Goal: Task Accomplishment & Management: Complete application form

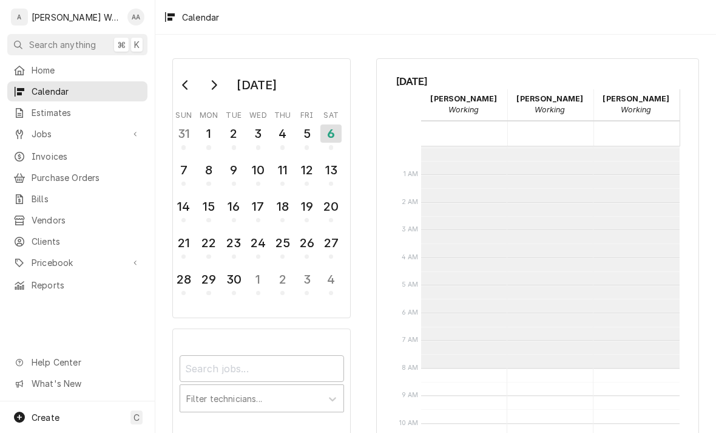
scroll to position [221, 0]
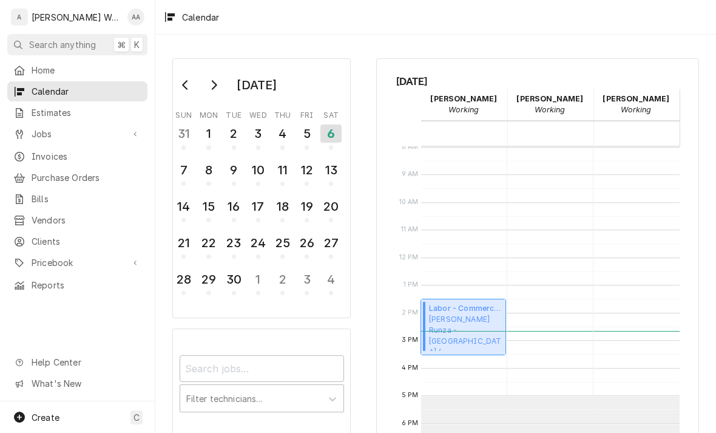
click at [493, 325] on span "Runza - Scott Runza - Glenwood / 710 S Locust St, Glenwood, IA 51534" at bounding box center [465, 332] width 73 height 37
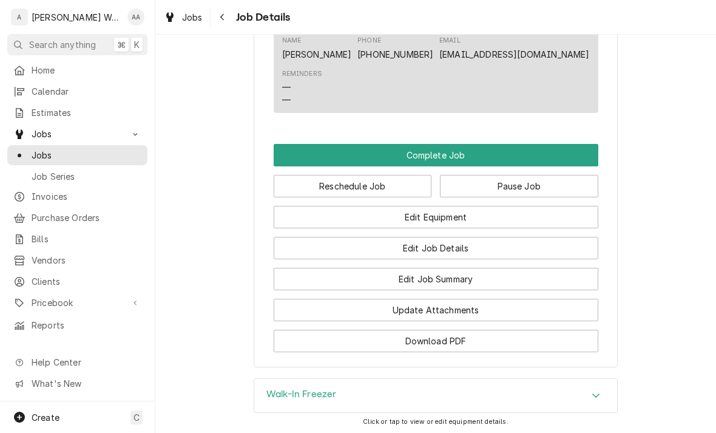
scroll to position [803, 0]
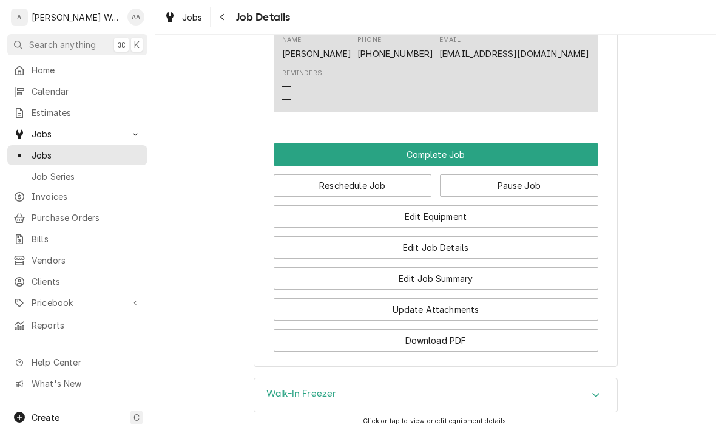
click at [567, 218] on button "Edit Equipment" at bounding box center [436, 216] width 325 height 22
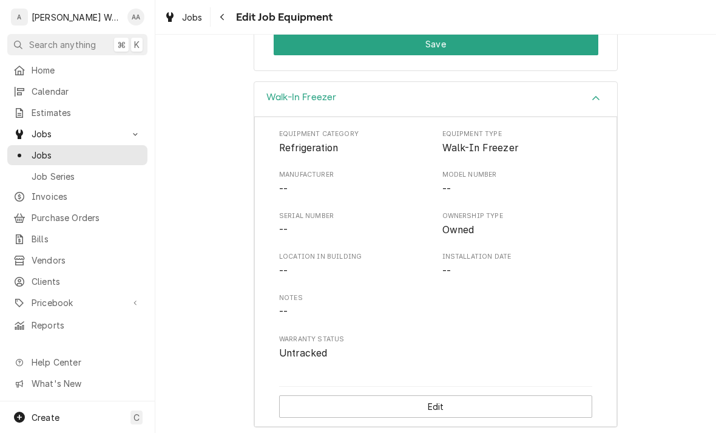
scroll to position [314, 0]
click at [553, 399] on button "Edit" at bounding box center [435, 407] width 313 height 22
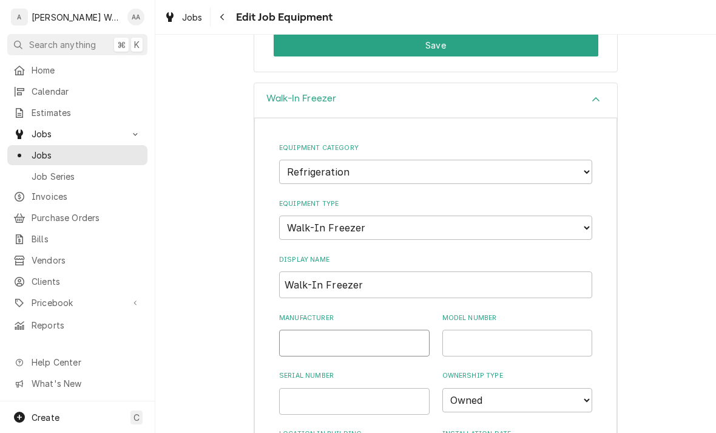
click at [395, 329] on input "Manufacturer" at bounding box center [354, 342] width 150 height 27
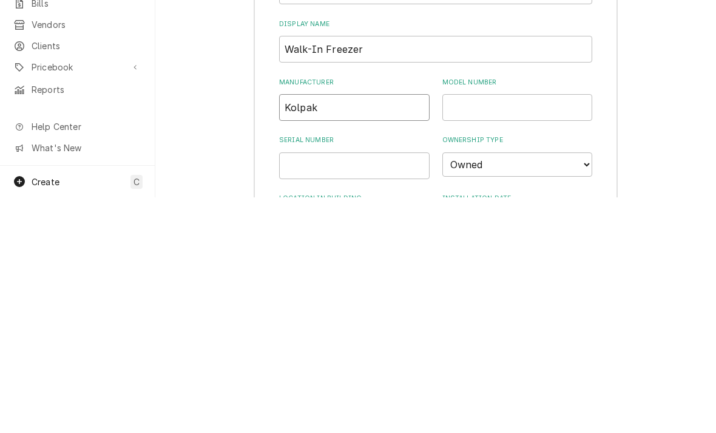
type input "Kolpak"
click at [511, 329] on input "Model Number" at bounding box center [517, 342] width 150 height 27
type input "PC199LZOP-3"
click at [381, 388] on input "Serial Number" at bounding box center [354, 401] width 150 height 27
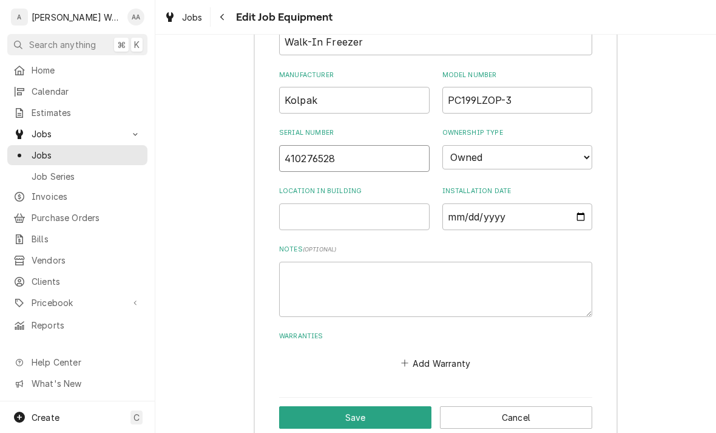
type input "410276528"
click at [336, 406] on button "Save" at bounding box center [355, 417] width 152 height 22
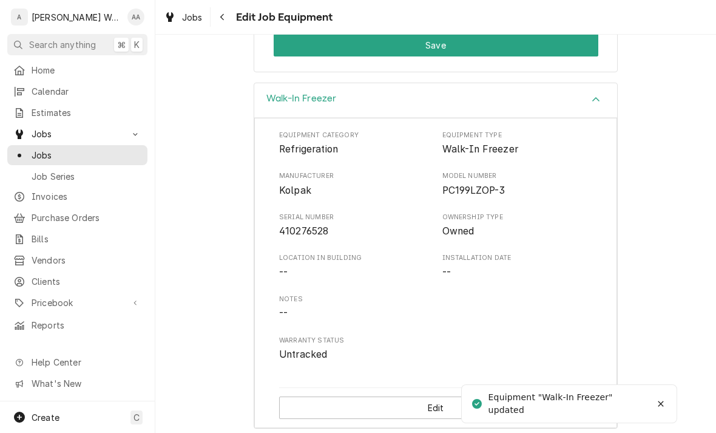
click at [564, 52] on button "Save" at bounding box center [436, 45] width 325 height 22
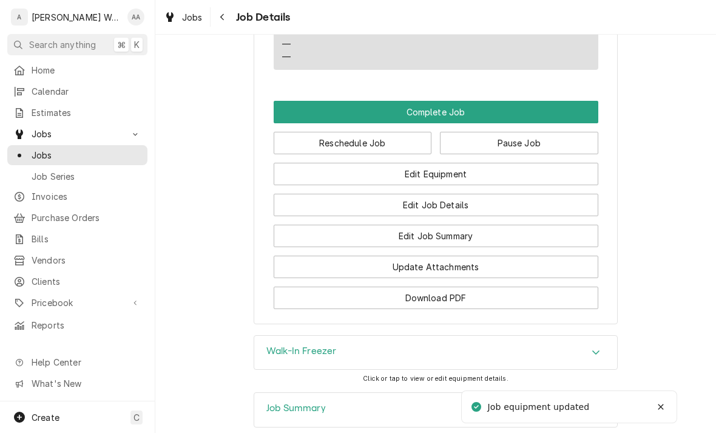
scroll to position [850, 0]
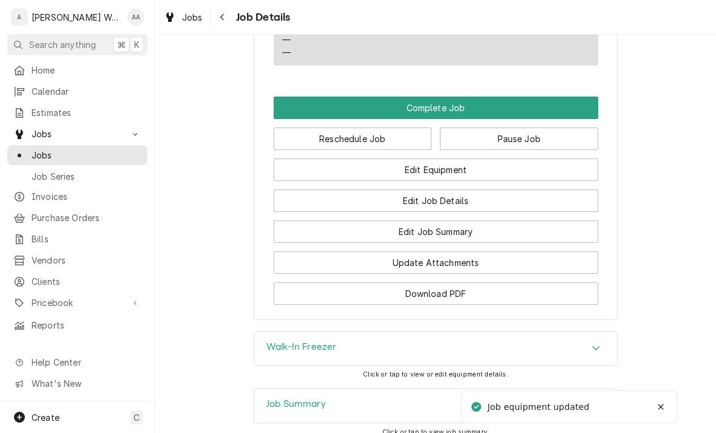
click at [555, 235] on button "Edit Job Summary" at bounding box center [436, 231] width 325 height 22
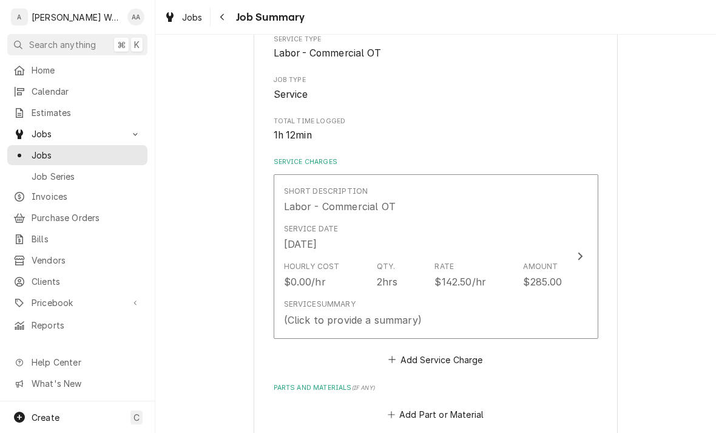
scroll to position [180, 0]
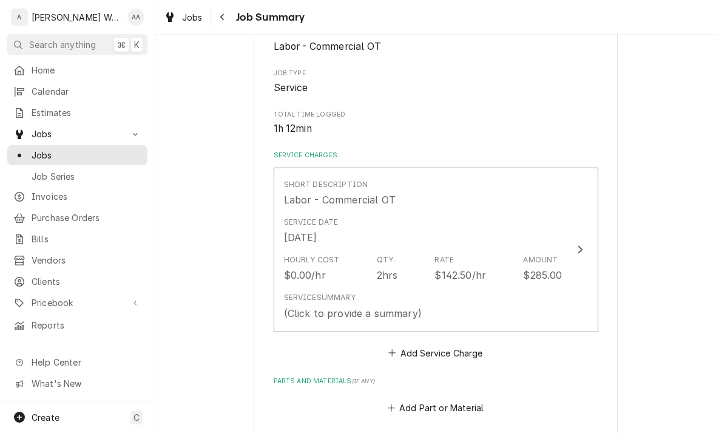
click at [564, 297] on button "Short Description Labor - Commercial OT Service Date [DATE] Hourly Cost $0.00/h…" at bounding box center [436, 249] width 325 height 164
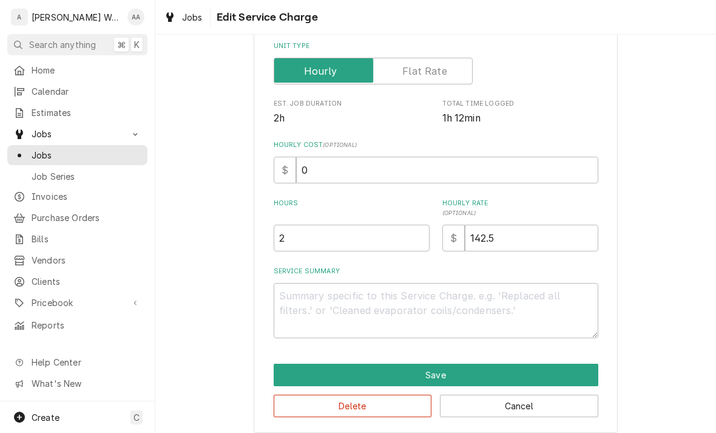
scroll to position [201, 0]
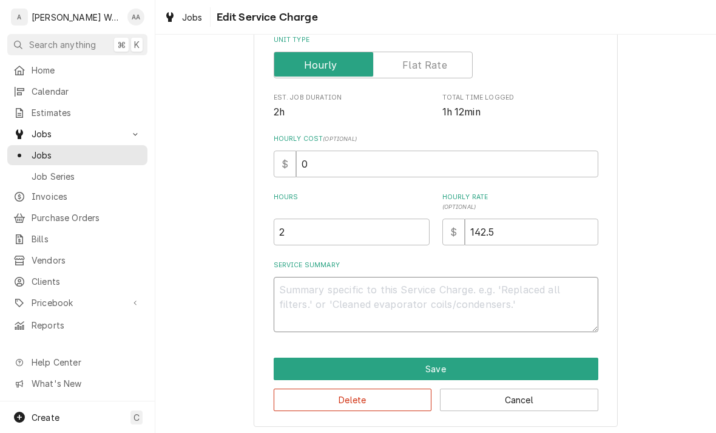
click at [306, 297] on textarea "Service Summary" at bounding box center [436, 304] width 325 height 55
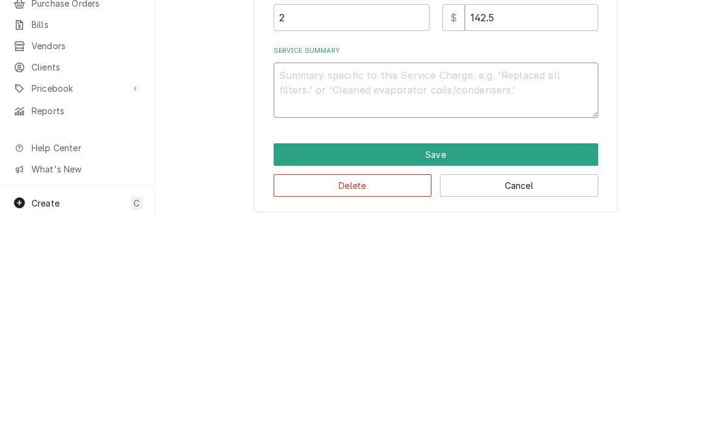
type textarea "x"
type textarea "Fo"
type textarea "x"
type textarea "Fou"
type textarea "x"
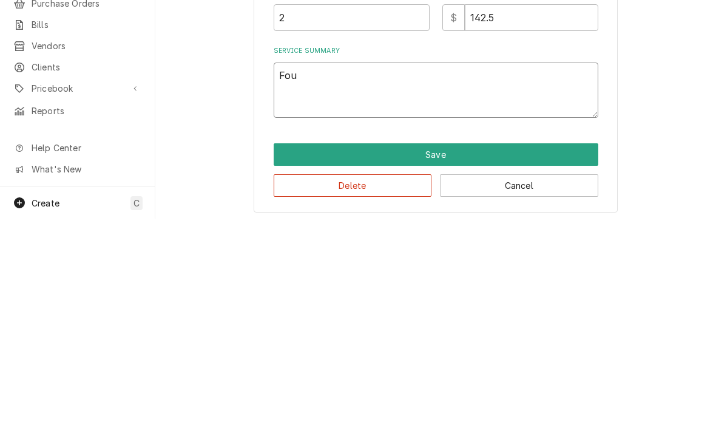
type textarea "Foun"
type textarea "x"
type textarea "Found"
type textarea "x"
type textarea "Found"
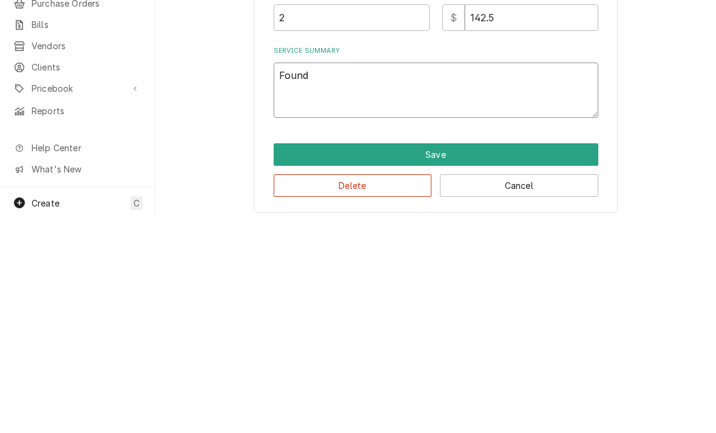
type textarea "x"
type textarea "Found b"
type textarea "x"
type textarea "Found ba"
type textarea "x"
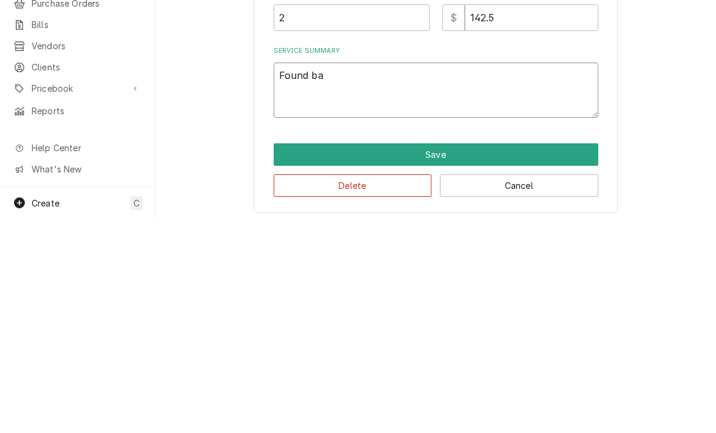
type textarea "Found bad"
type textarea "x"
type textarea "Found bad"
type textarea "x"
type textarea "Found bad c"
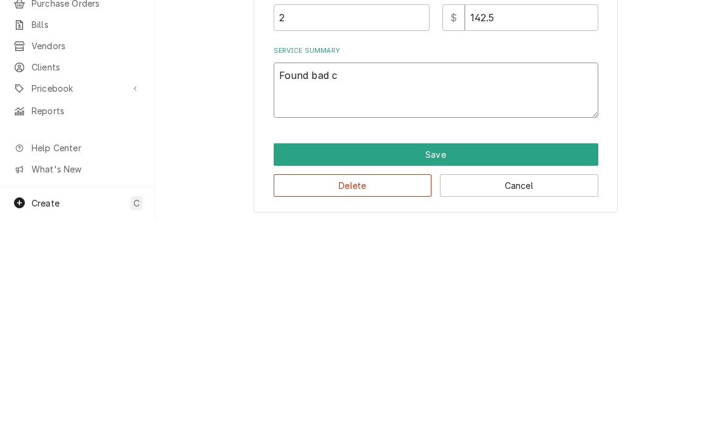
type textarea "x"
type textarea "Found bad co"
type textarea "x"
type textarea "Found bad con"
type textarea "x"
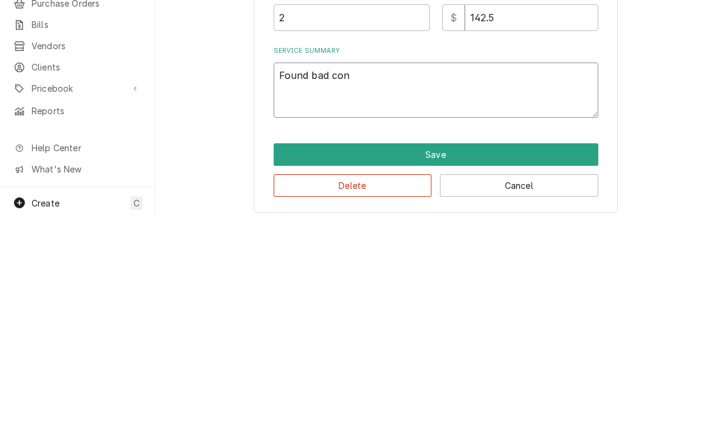
type textarea "Found bad cont"
type textarea "x"
type textarea "Found bad conta"
type textarea "x"
type textarea "Found bad contac"
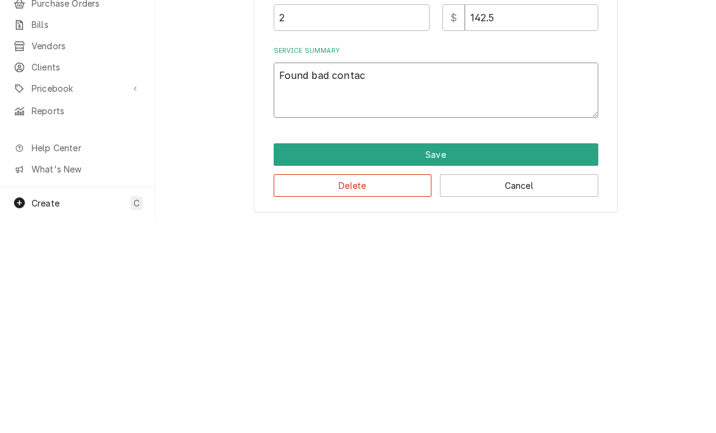
type textarea "x"
type textarea "Found bad contact"
type textarea "x"
type textarea "Found bad contactor"
type textarea "x"
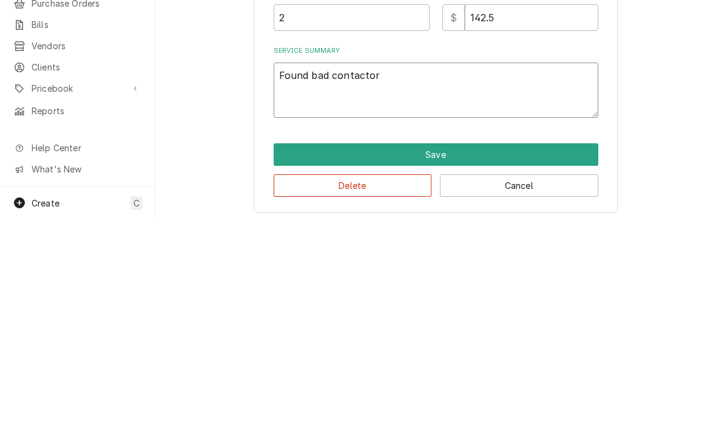
type textarea "Found bad contactor"
type textarea "x"
type textarea "Found bad contactor."
type textarea "x"
type textarea "Found bad contactor. T"
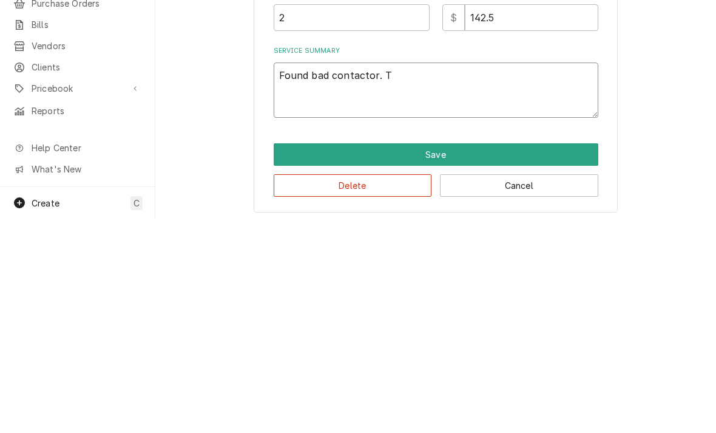
type textarea "x"
type textarea "Found bad contactor. T3"
type textarea "x"
type textarea "Found bad contactor. T3"
type textarea "x"
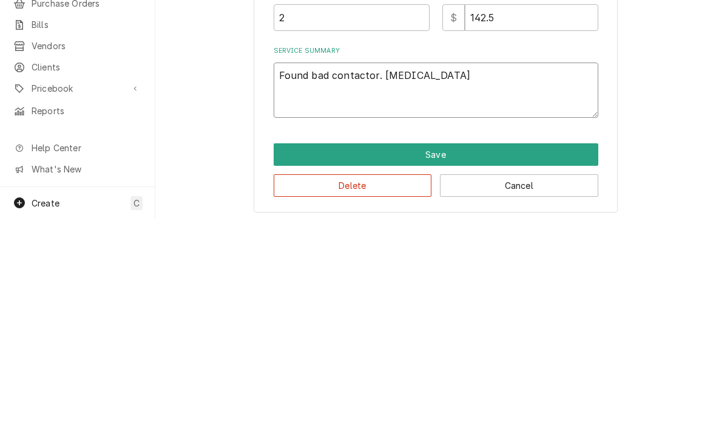
type textarea "Found bad contactor. T3 w"
type textarea "x"
type textarea "Found bad contactor. T3 wa"
type textarea "x"
type textarea "Found bad contactor. T3 was"
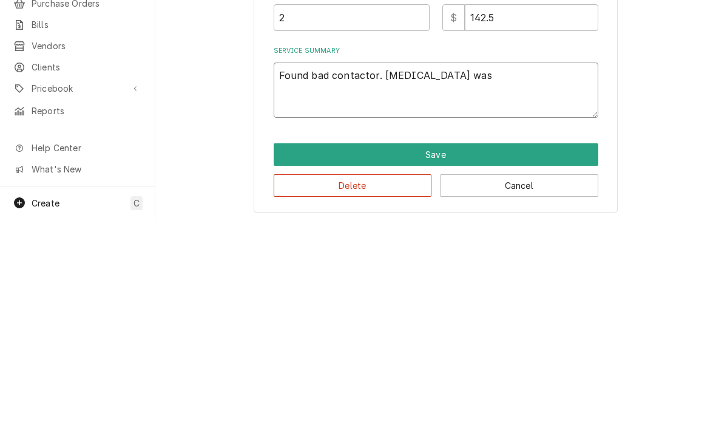
type textarea "x"
type textarea "Found bad contactor. T3 was"
type textarea "x"
type textarea "Found bad contactor. T3 was n"
type textarea "x"
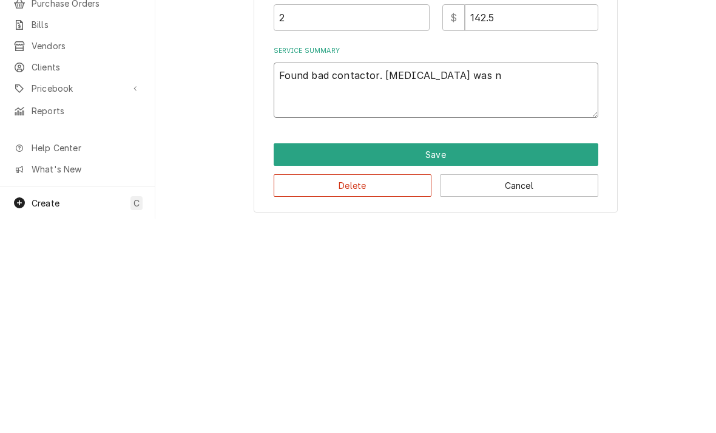
type textarea "Found bad contactor. T3 was no"
type textarea "x"
type textarea "Found bad contactor. T3 was not"
type textarea "x"
type textarea "Found bad contactor. T3 was not p"
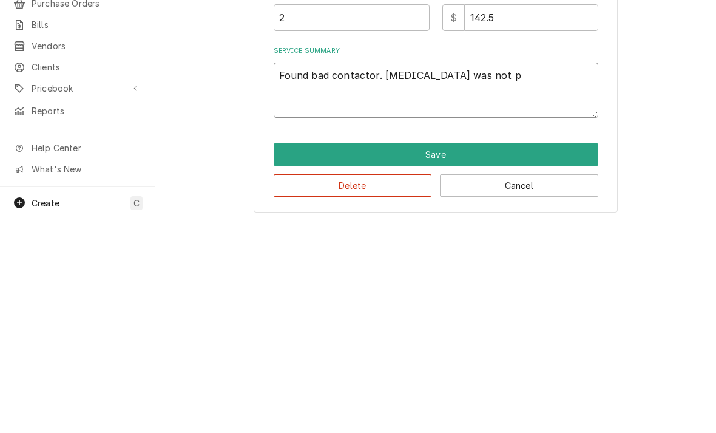
type textarea "x"
type textarea "Found bad contactor. T3 was not pr"
type textarea "x"
type textarea "Found bad contactor. T3 was not pro"
type textarea "x"
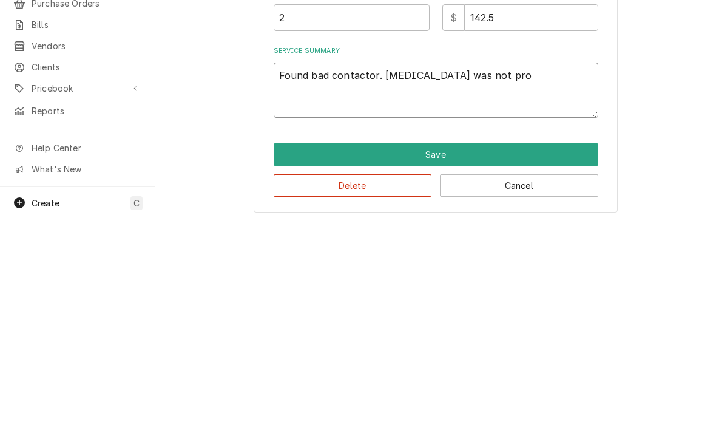
type textarea "Found bad contactor. T3 was not prop"
type textarea "x"
type textarea "Found bad contactor. T3 was not proper"
type textarea "x"
type textarea "Found bad contactor. T3 was not properly"
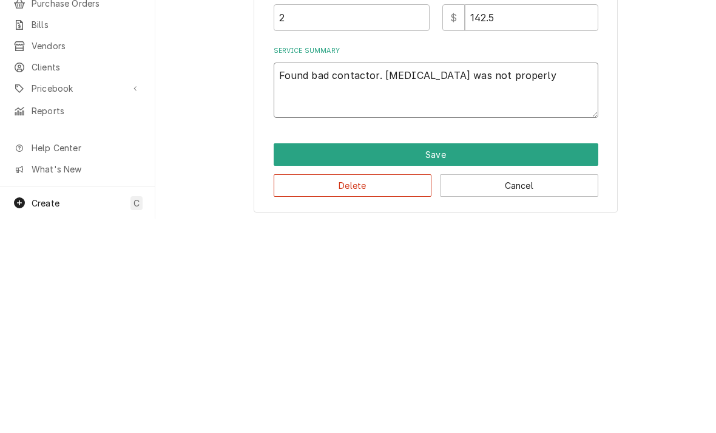
type textarea "x"
click at [322, 277] on textarea "Found bad contactor. T3 was not properly" at bounding box center [436, 304] width 325 height 55
type textarea "Found bad contactor. T3 was not properly"
type textarea "x"
type textarea "Found bad l contactor. T3 was not properly"
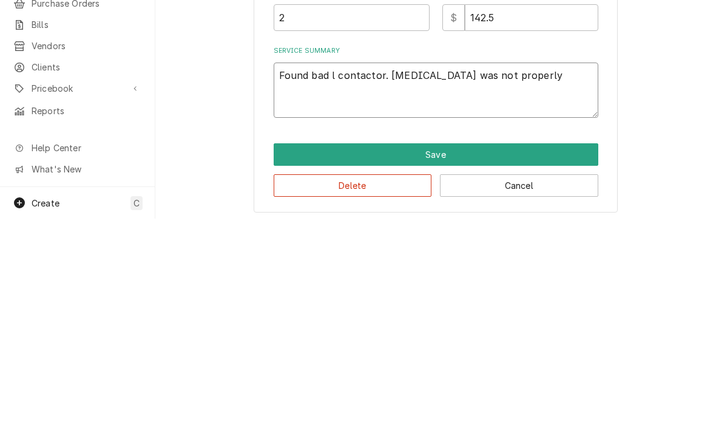
type textarea "x"
type textarea "Found bad le contactor. T3 was not properly"
type textarea "x"
type textarea "Found bad l contactor. T3 was not properly"
type textarea "x"
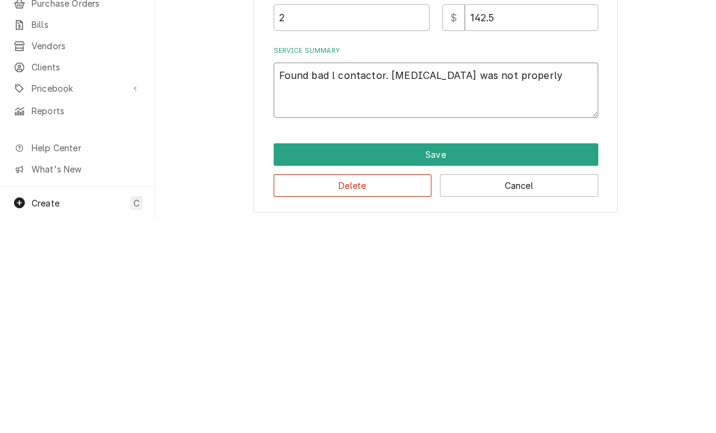
type textarea "Found bad contactor. T3 was not properly"
type textarea "x"
type textarea "Found bad s contactor. T3 was not properly"
type textarea "x"
type textarea "Found bad se contactor. T3 was not properly"
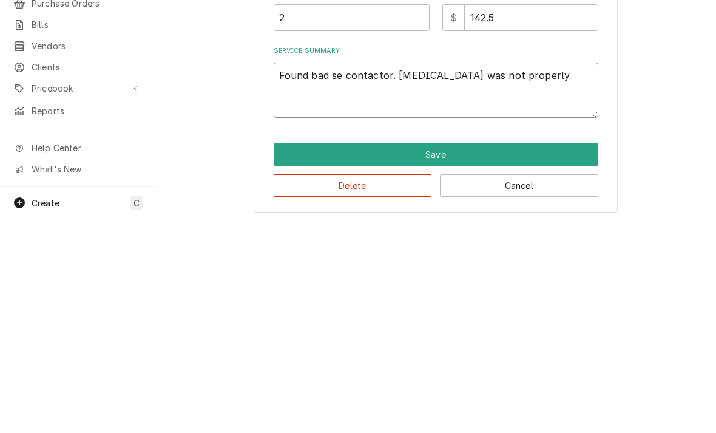
type textarea "x"
type textarea "Found bad set contactor. T3 was not properly"
type textarea "x"
type textarea "Found bad set contactor. T3 was not properly"
type textarea "x"
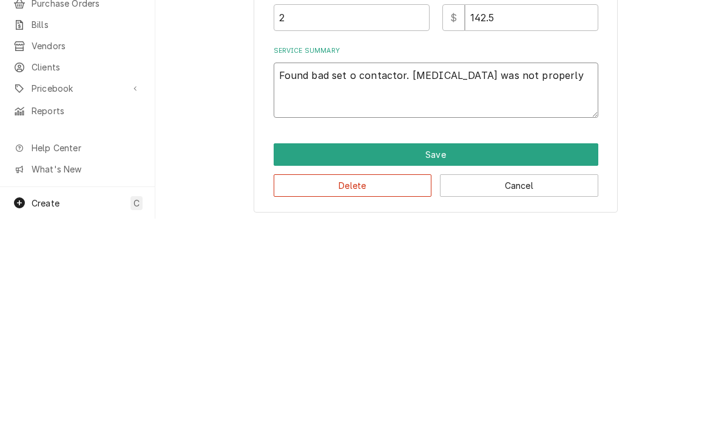
type textarea "Found bad set of contactor. T3 was not properly"
type textarea "x"
type textarea "Found bad set of contactor. T3 was not properly"
type textarea "x"
type textarea "Found bad set of c contactor. T3 was not properly"
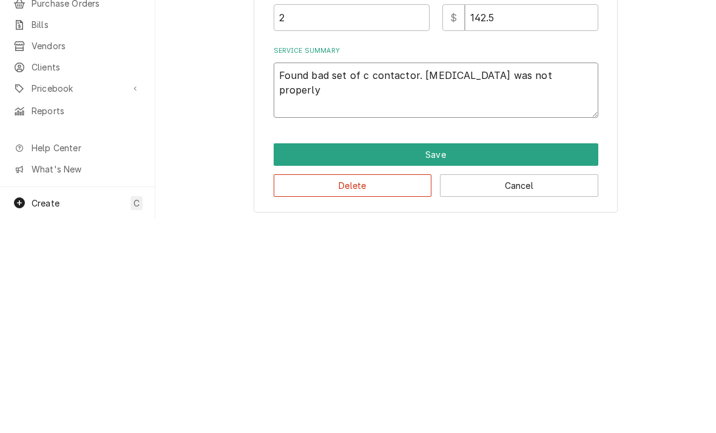
type textarea "x"
type textarea "Found bad set of con contactor. T3 was not properly"
type textarea "x"
type textarea "Found bad set of cont contactor. T3 was not properly"
type textarea "x"
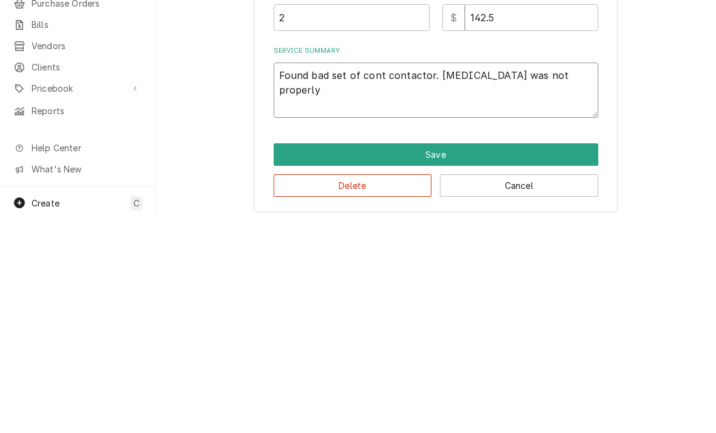
type textarea "Found bad set of conta contactor. T3 was not properly"
type textarea "x"
type textarea "Found bad set of contac contactor. T3 was not properly"
type textarea "x"
type textarea "Found bad set of contacts contactor. T3 was not properly"
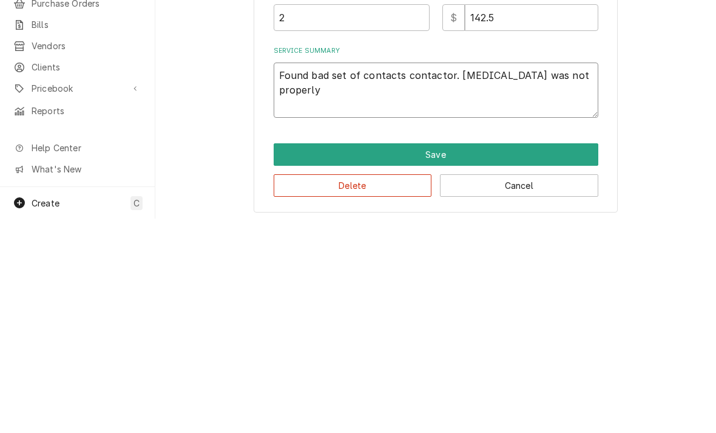
type textarea "x"
type textarea "Found bad set of contactcontactor. T3 was not properly"
type textarea "x"
type textarea "Found bad set of contaccontactor. T3 was not properly"
type textarea "x"
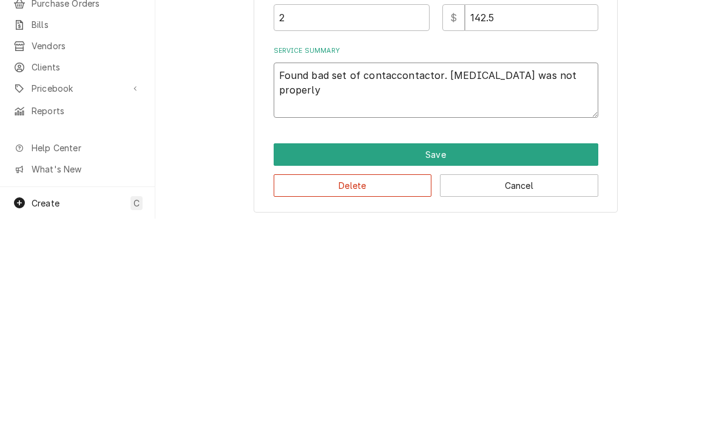
type textarea "Found bad set of contacontactor. T3 was not properly"
type textarea "x"
type textarea "Found bad set of contcontactor. T3 was not properly"
type textarea "x"
type textarea "Found bad set of cocontactor. T3 was not properly"
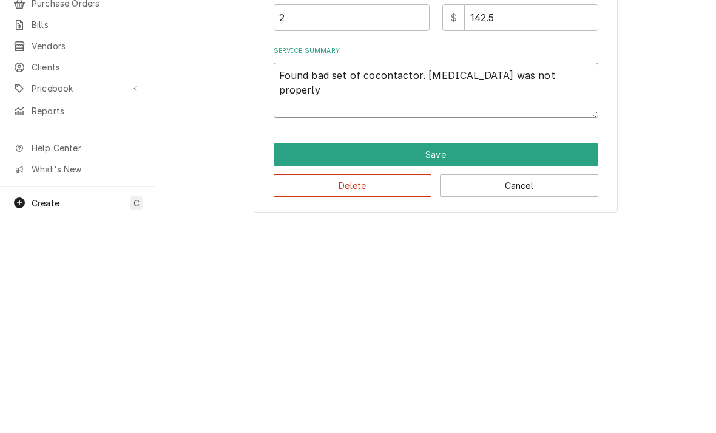
type textarea "x"
type textarea "Found bad set of ccontactor. T3 was not properly"
type textarea "x"
type textarea "Found bad set of contactor. T3 was not properly"
type textarea "x"
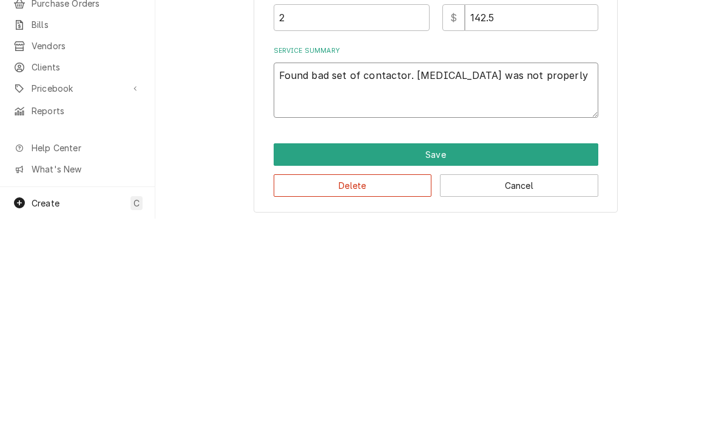
type textarea "Found bad set ofcontactor. T3 was not properly"
type textarea "x"
type textarea "Found bad set ocontactor. T3 was not properly"
type textarea "x"
type textarea "Found bad set contactor. T3 was not properly"
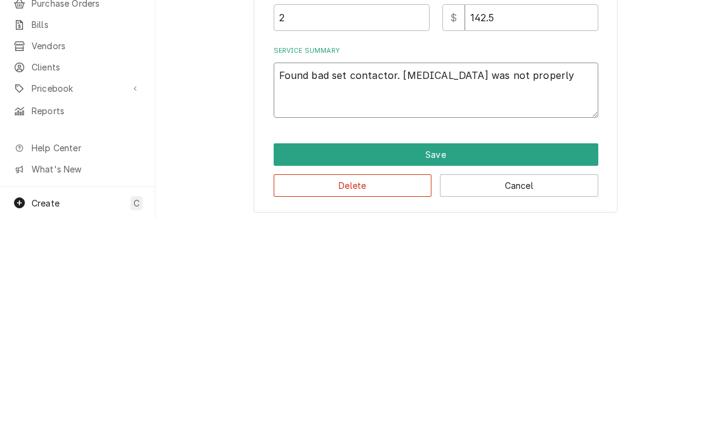
type textarea "x"
type textarea "Found bad setcontactor. T3 was not properly"
type textarea "x"
type textarea "Found bad secontactor. T3 was not properly"
type textarea "x"
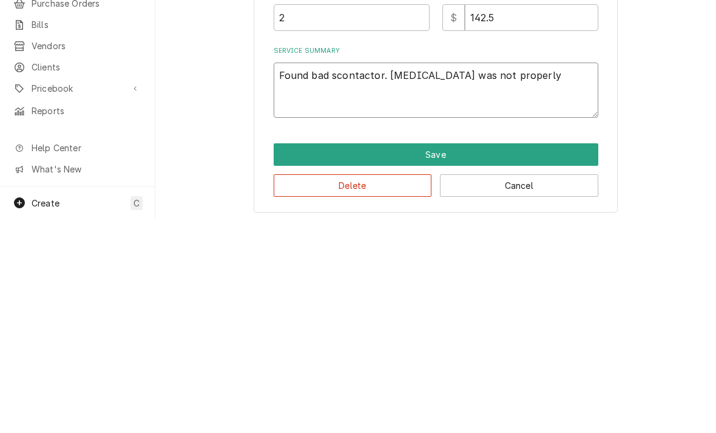
type textarea "Found bad contactor. T3 was not properly"
type textarea "x"
click at [527, 277] on textarea "Found bad contactor. T3 was not properly" at bounding box center [436, 304] width 325 height 55
type textarea "Found bad contactor. T3 was not properly t"
type textarea "x"
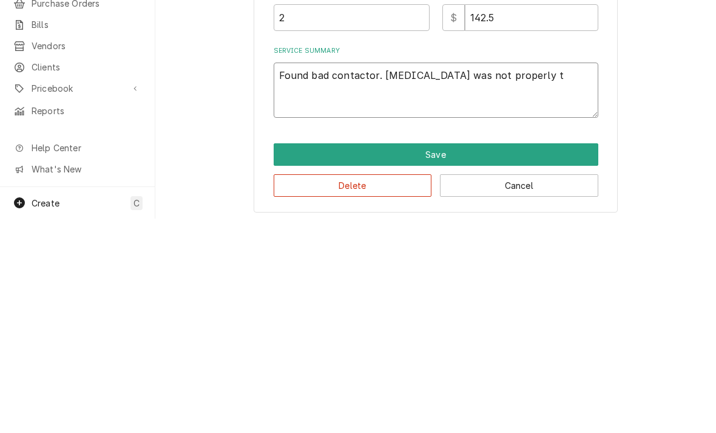
type textarea "Found bad contactor. T3 was not properly to"
type textarea "x"
type textarea "Found bad contactor. T3 was not properly tor"
type textarea "x"
type textarea "Found bad contactor. T3 was not properly torq"
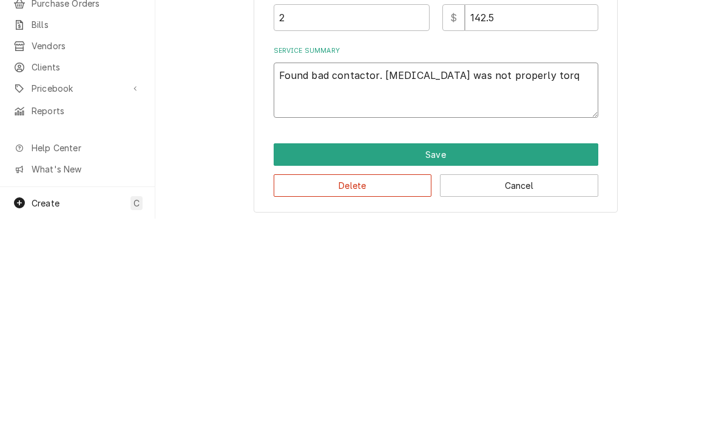
type textarea "x"
type textarea "Found bad contactor. T3 was not properly torqu"
type textarea "x"
type textarea "Found bad contactor. T3 was not properly torque"
type textarea "x"
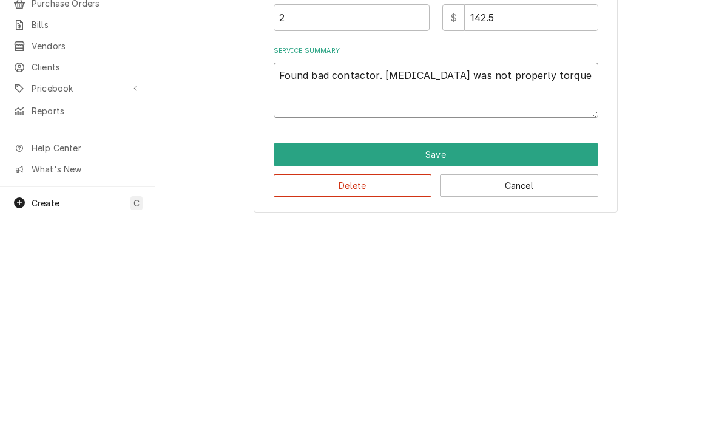
type textarea "Found bad contactor. T3 was not properly torqued"
type textarea "x"
type textarea "Found bad contactor. T3 was not properly torqued"
type textarea "x"
type textarea "Found bad contactor. T3 was not properly torqued."
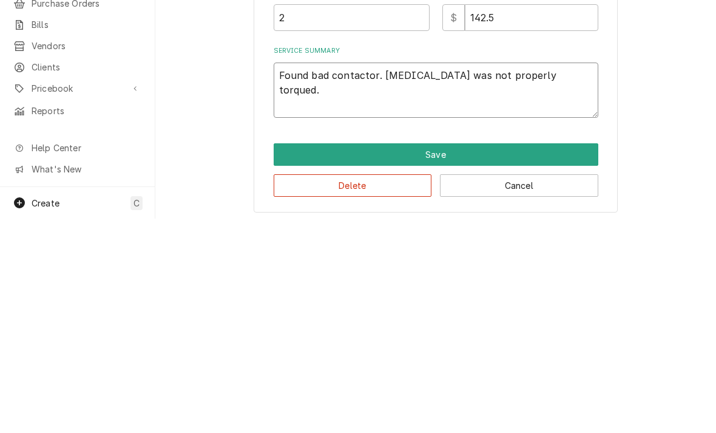
type textarea "x"
type textarea "Found bad contactor. T3 was not properly torqued. R"
type textarea "x"
type textarea "Found bad contactor. T3 was not properly torqued. Re"
type textarea "x"
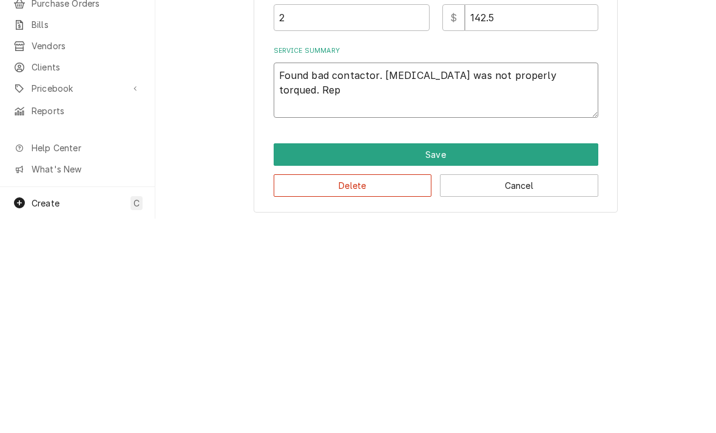
type textarea "Found bad contactor. T3 was not properly torqued. Repl"
type textarea "x"
type textarea "Found bad contactor. T3 was not properly torqued. Repla"
type textarea "x"
type textarea "Found bad contactor. T3 was not properly torqued. Replac"
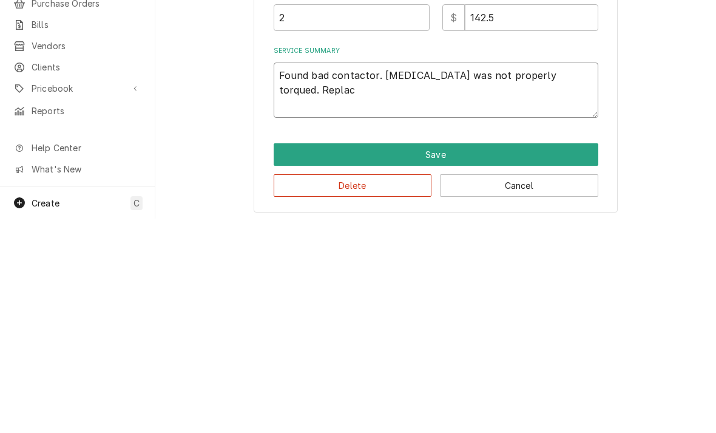
type textarea "x"
type textarea "Found bad contactor. T3 was not properly torqued. Replace"
type textarea "x"
type textarea "Found bad contactor. T3 was not properly torqued. Replaced"
type textarea "x"
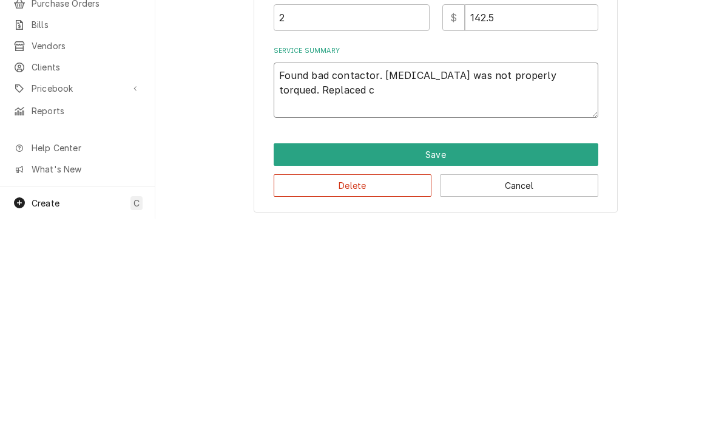
type textarea "Found bad contactor. T3 was not properly torqued. Replaced co"
type textarea "x"
type textarea "Found bad contactor. T3 was not properly torqued. Replaced con"
type textarea "x"
type textarea "Found bad contactor. T3 was not properly torqued. Replaced cont"
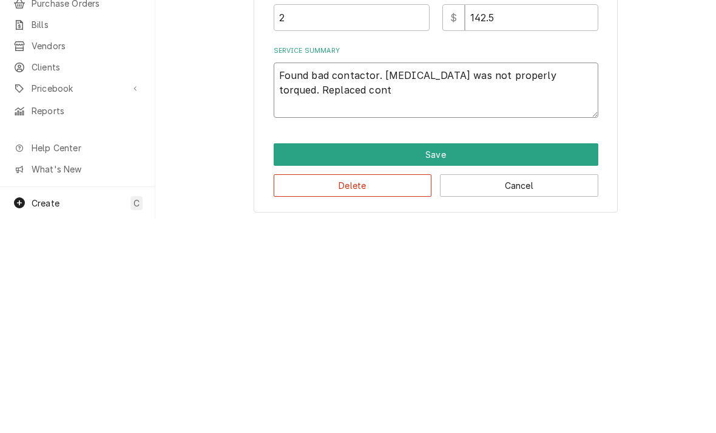
type textarea "x"
type textarea "Found bad contactor. T3 was not properly torqued. Replaced conta"
type textarea "x"
type textarea "Found bad contactor. T3 was not properly torqued. Replaced contac"
type textarea "x"
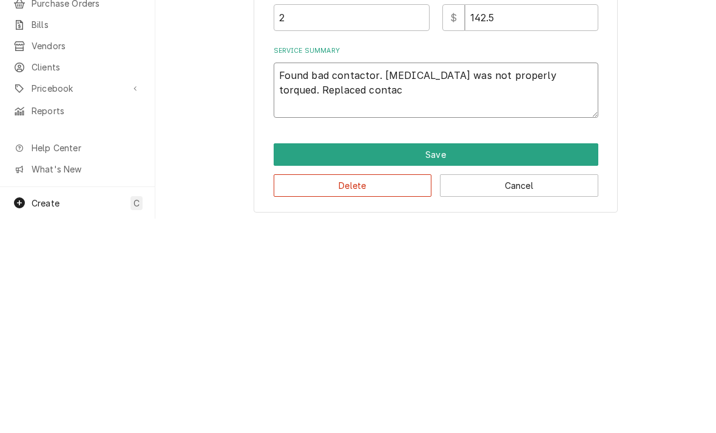
type textarea "Found bad contactor. T3 was not properly torqued. Replaced contact"
type textarea "x"
type textarea "Found bad contactor. T3 was not properly torqued. Replaced contacto"
type textarea "x"
type textarea "Found bad contactor. T3 was not properly torqued. Replaced contactor"
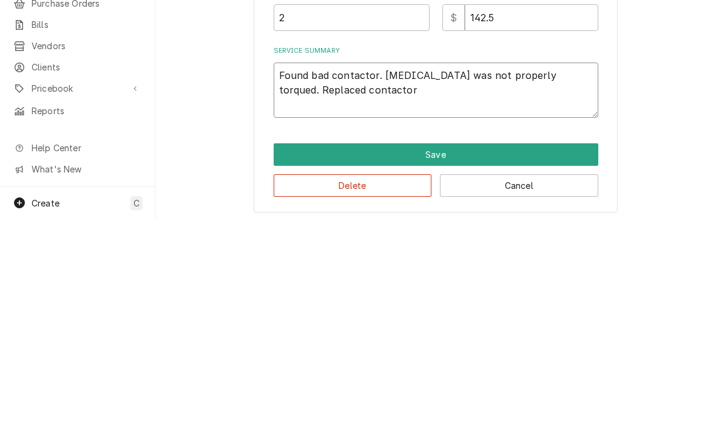
type textarea "x"
type textarea "Found bad contactor. T3 was not properly torqued. Replaced contactor"
type textarea "x"
type textarea "Found bad contactor. T3 was not properly torqued. Replaced contactor a"
type textarea "x"
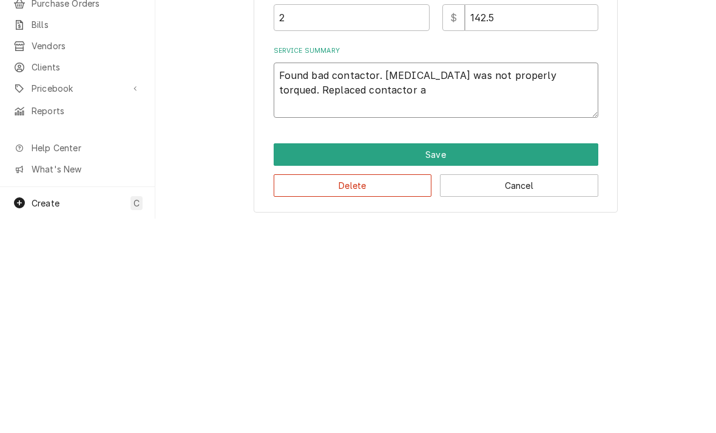
type textarea "Found bad contactor. T3 was not properly torqued. Replaced contactor an"
type textarea "x"
type textarea "Found bad contactor. T3 was not properly torqued. Replaced contactor and"
type textarea "x"
type textarea "Found bad contactor. T3 was not properly torqued. Replaced contactor and"
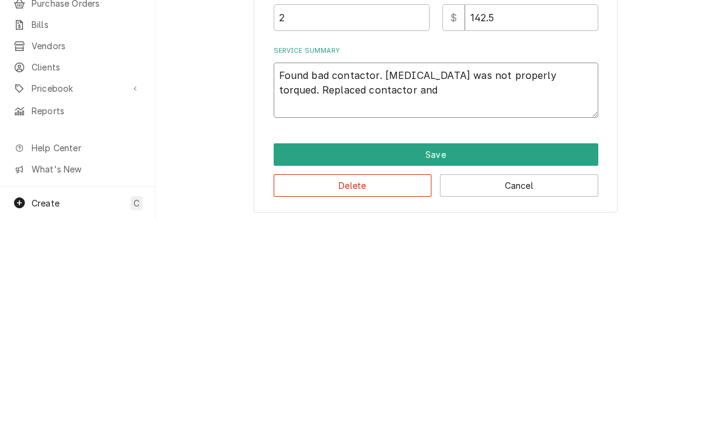
type textarea "x"
type textarea "Found bad contactor. T3 was not properly torqued. Replaced contactor and w"
type textarea "x"
type textarea "Found bad contactor. T3 was not properly torqued. Replaced contactor and wat"
type textarea "x"
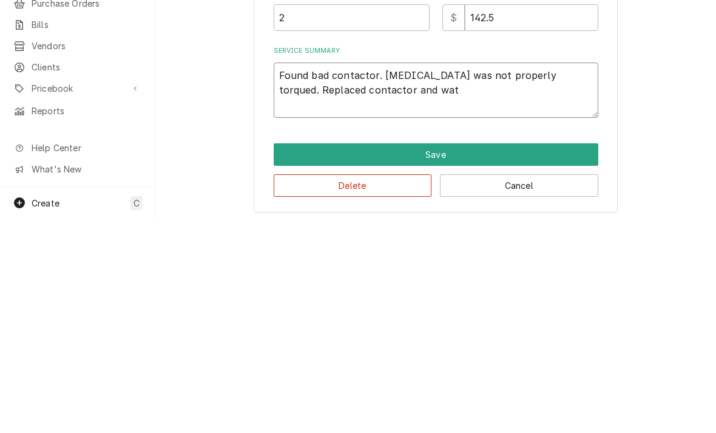
type textarea "Found bad contactor. T3 was not properly torqued. Replaced contactor and watc"
type textarea "x"
type textarea "Found bad contactor. T3 was not properly torqued. Replaced contactor and watch"
type textarea "x"
type textarea "Found bad contactor. T3 was not properly torqued. Replaced contactor and watche"
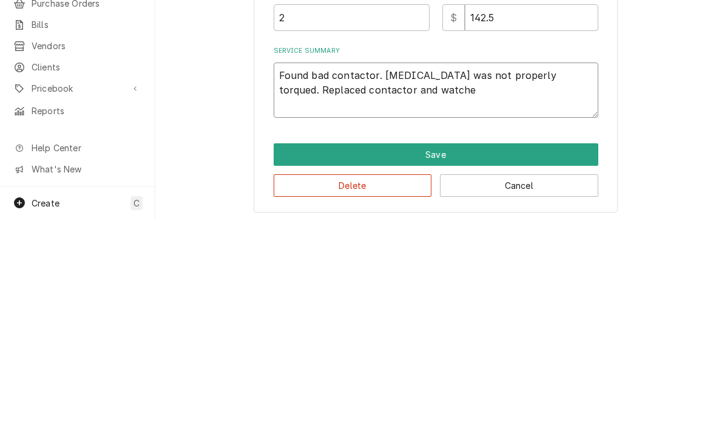
type textarea "x"
type textarea "Found bad contactor. T3 was not properly torqued. Replaced contactor and watched"
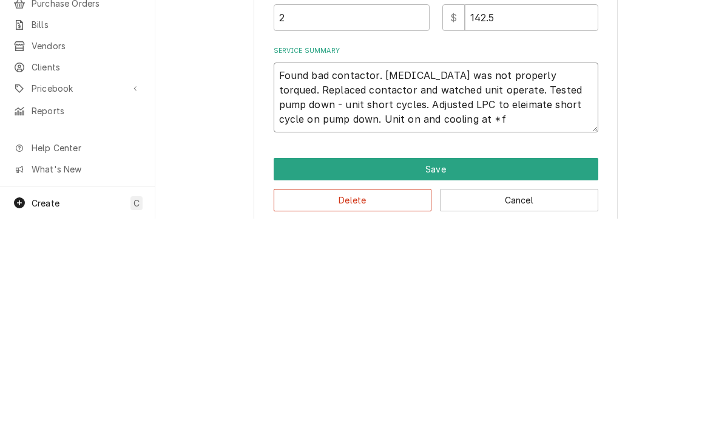
click at [435, 277] on textarea "Found bad contactor. T3 was not properly torqued. Replaced contactor and watche…" at bounding box center [436, 312] width 325 height 70
click at [288, 277] on textarea "Found bad contactor. T3 was not properly torqued. Replaced contactor and watche…" at bounding box center [436, 312] width 325 height 70
click at [226, 138] on div "Use the fields below to edit this service charge Short Description Labor - Comm…" at bounding box center [435, 149] width 561 height 606
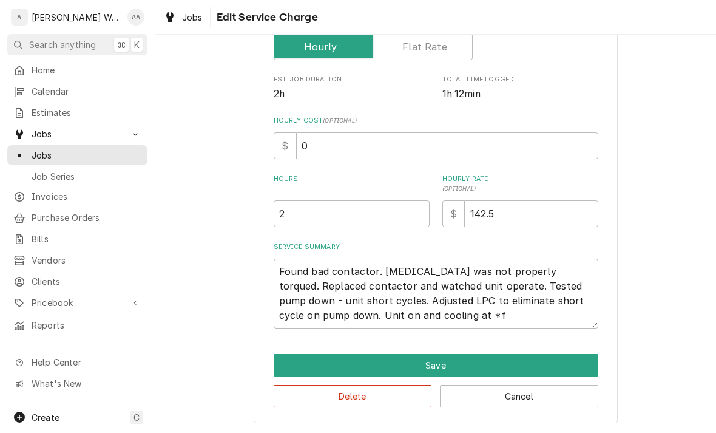
scroll to position [220, 0]
click at [282, 370] on button "Save" at bounding box center [436, 365] width 325 height 22
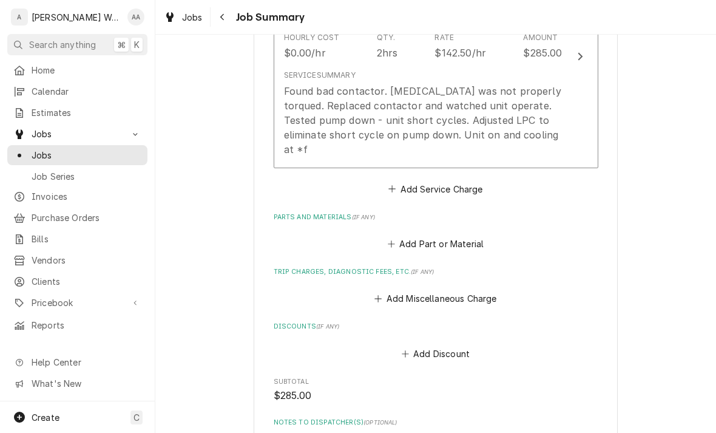
scroll to position [417, 0]
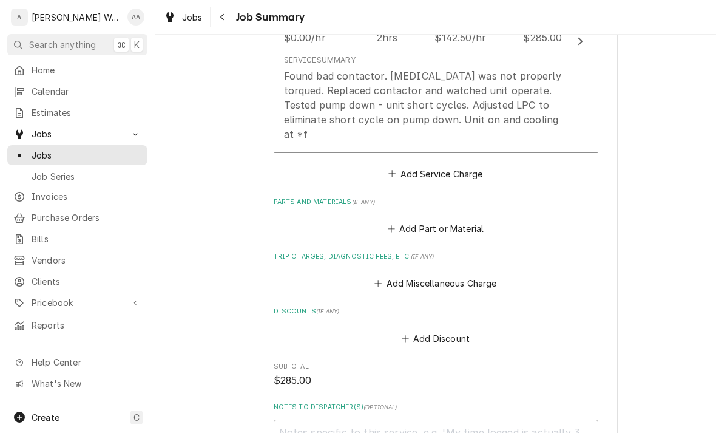
click at [468, 275] on button "Add Miscellaneous Charge" at bounding box center [436, 283] width 126 height 17
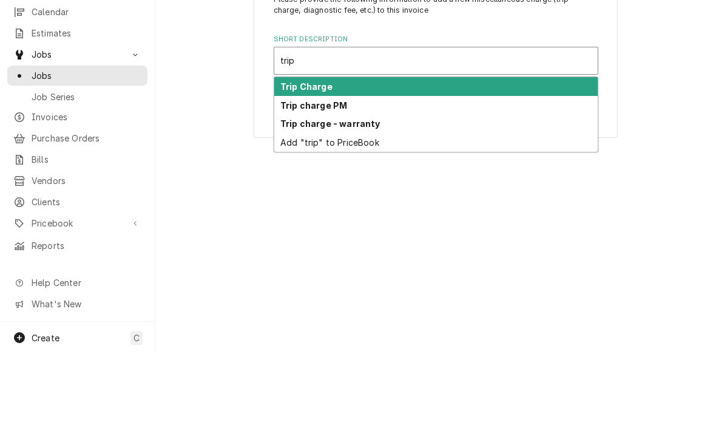
click at [288, 161] on strong "Trip Charge" at bounding box center [306, 166] width 52 height 10
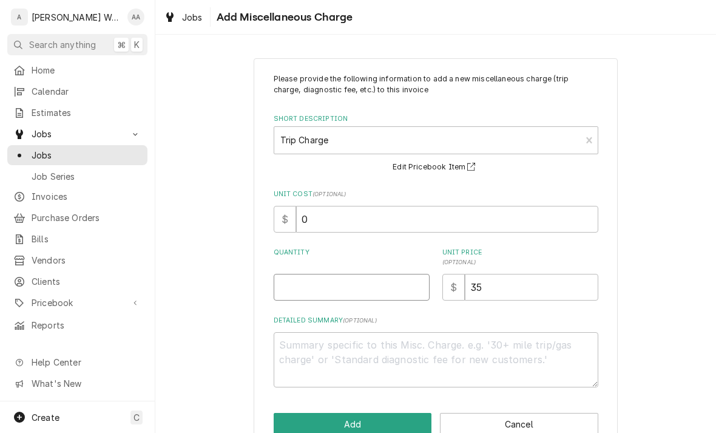
click at [303, 297] on input "Quantity" at bounding box center [352, 287] width 156 height 27
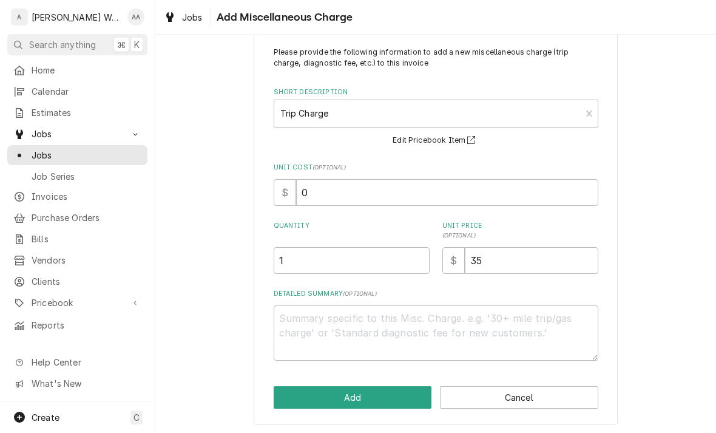
click at [294, 400] on button "Add" at bounding box center [353, 397] width 158 height 22
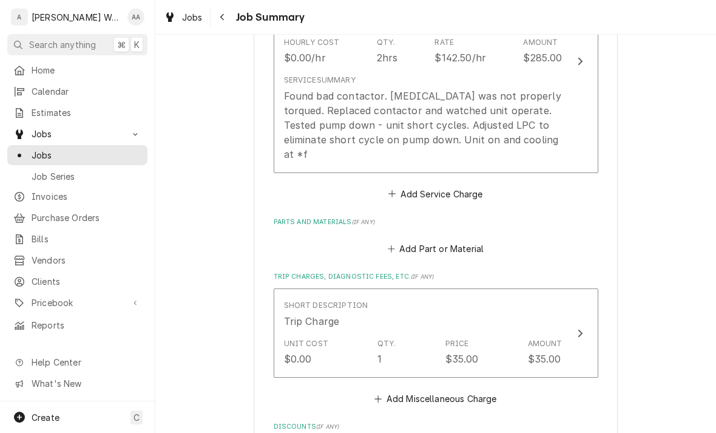
scroll to position [392, 0]
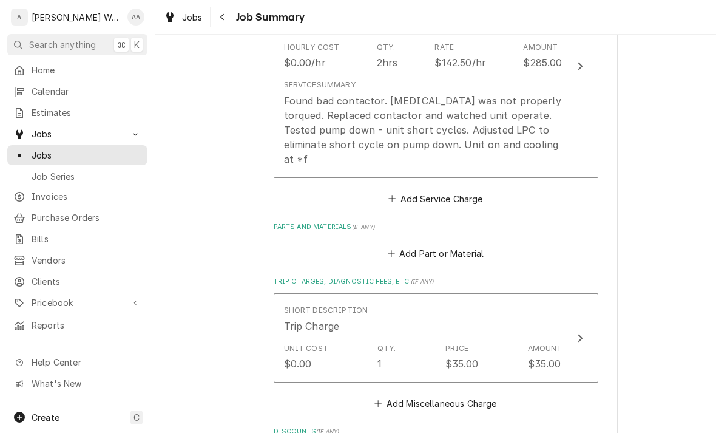
click at [464, 245] on button "Add Part or Material" at bounding box center [435, 253] width 100 height 17
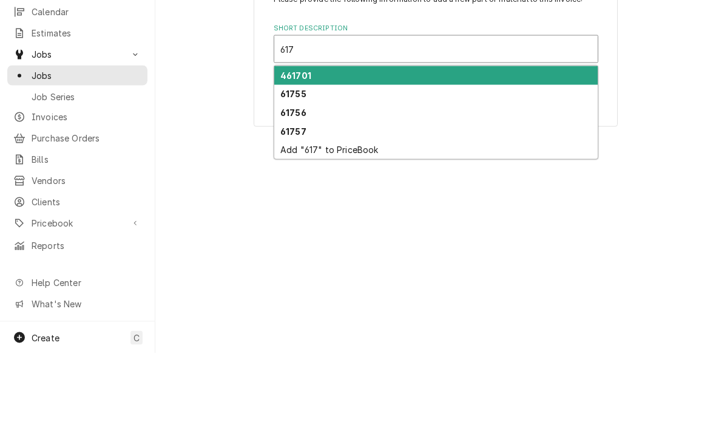
click at [289, 168] on strong "61755" at bounding box center [293, 173] width 26 height 10
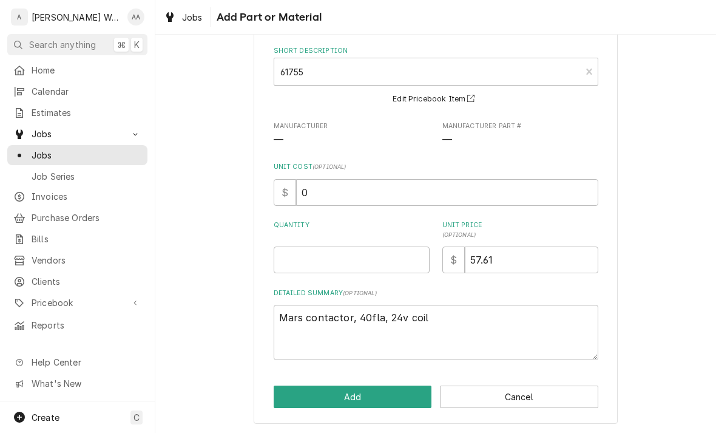
scroll to position [56, 0]
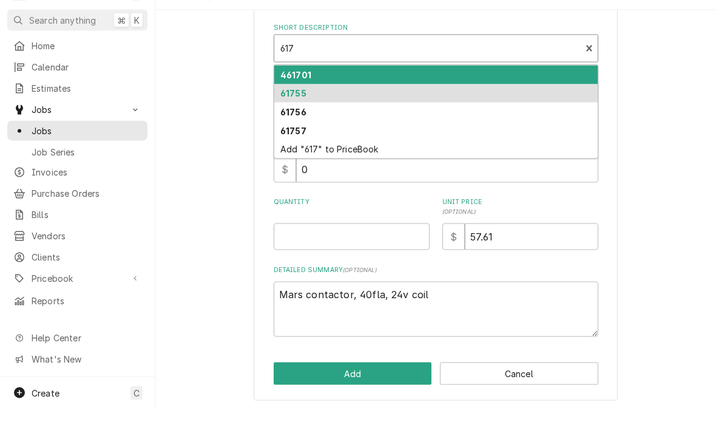
click at [283, 150] on strong "61757" at bounding box center [293, 155] width 26 height 10
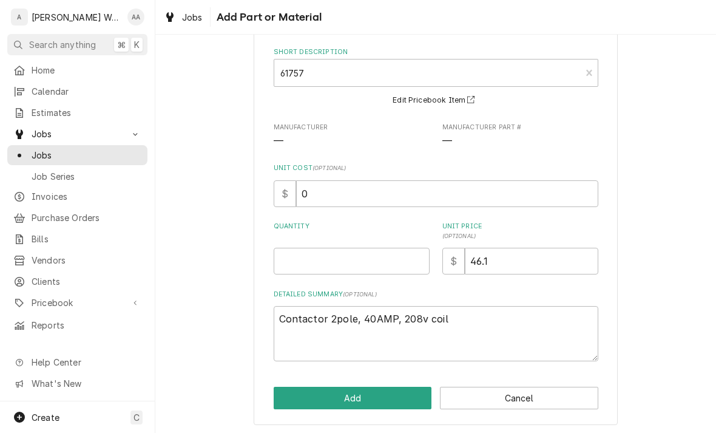
scroll to position [0, 0]
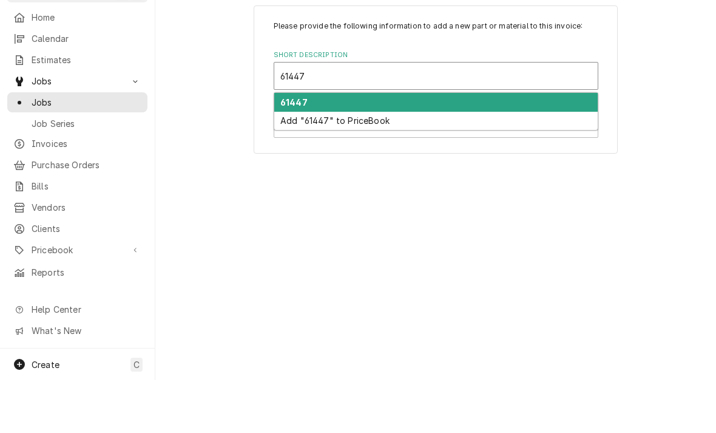
click at [578, 146] on div "61447" at bounding box center [435, 155] width 323 height 19
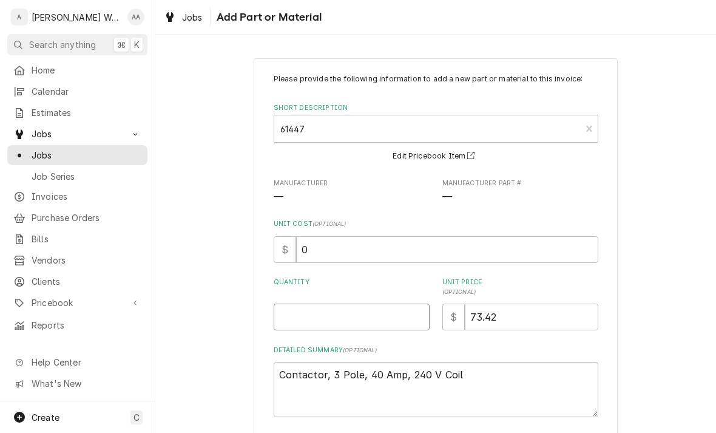
click at [295, 326] on input "Quantity" at bounding box center [352, 316] width 156 height 27
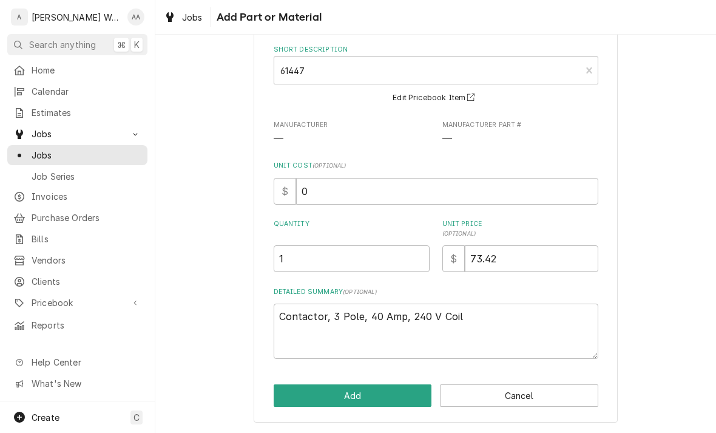
scroll to position [56, 0]
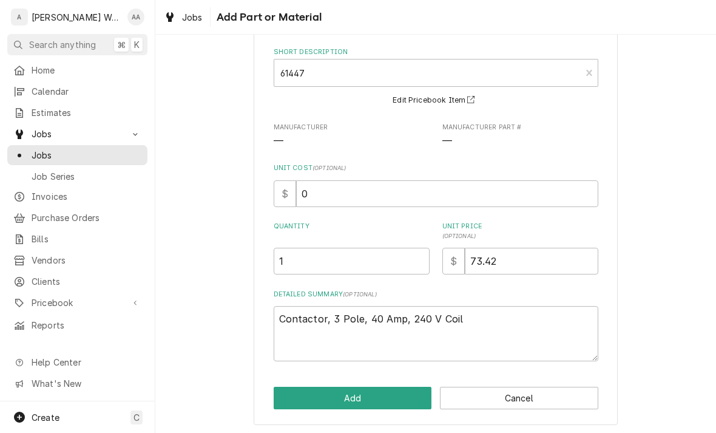
click at [296, 396] on button "Add" at bounding box center [353, 398] width 158 height 22
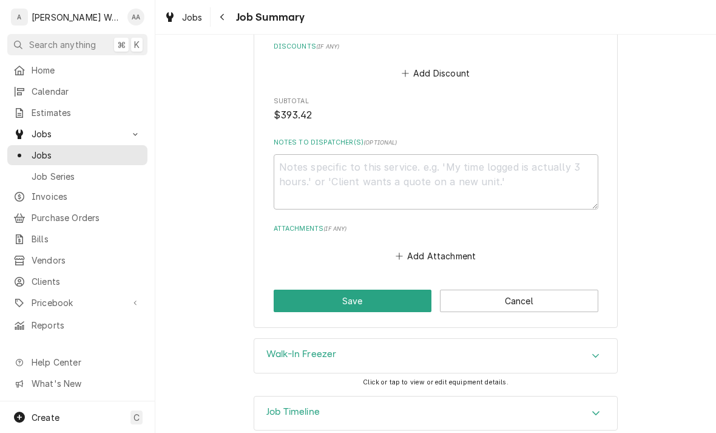
scroll to position [946, 0]
click at [299, 291] on button "Save" at bounding box center [353, 302] width 158 height 22
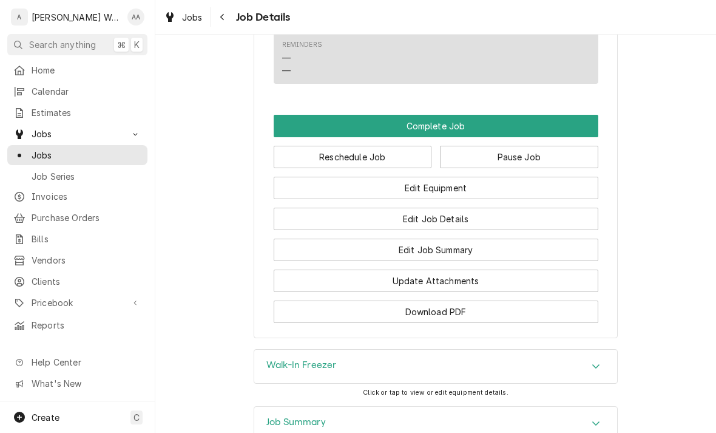
scroll to position [967, 0]
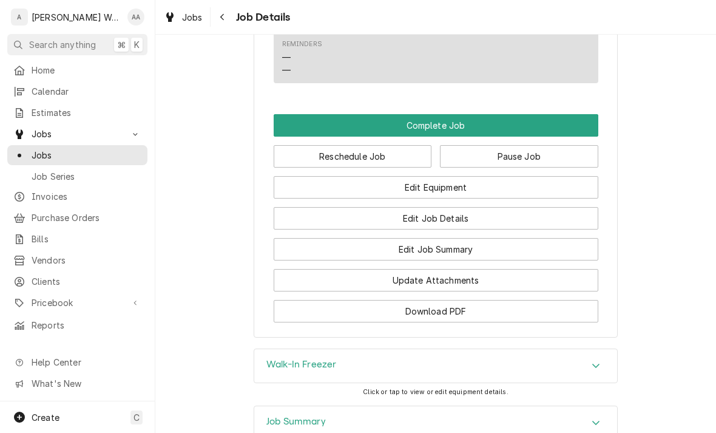
click at [566, 124] on button "Complete Job" at bounding box center [436, 125] width 325 height 22
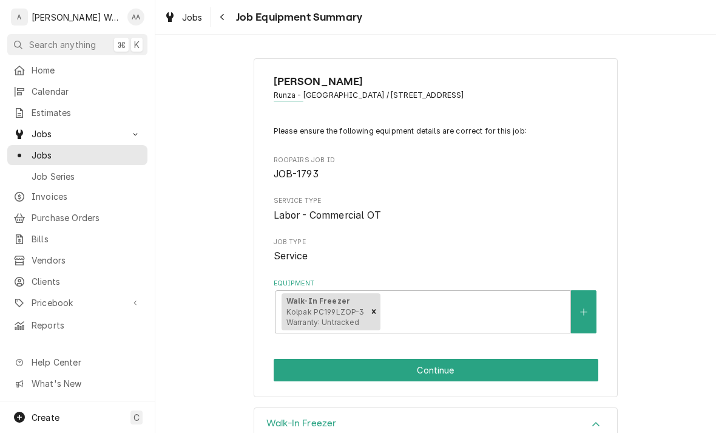
click at [546, 363] on button "Continue" at bounding box center [436, 370] width 325 height 22
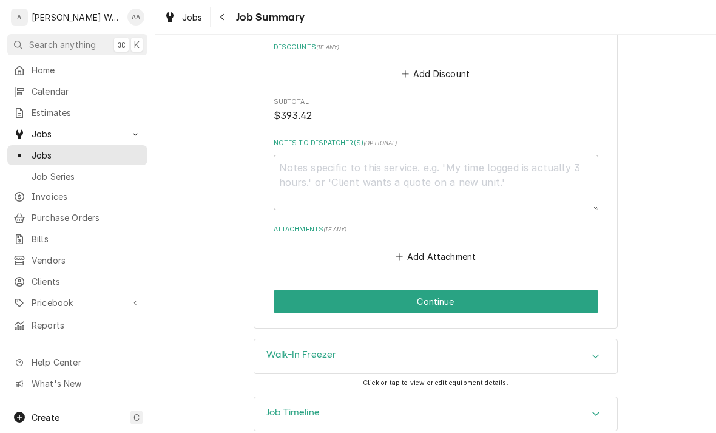
scroll to position [946, 0]
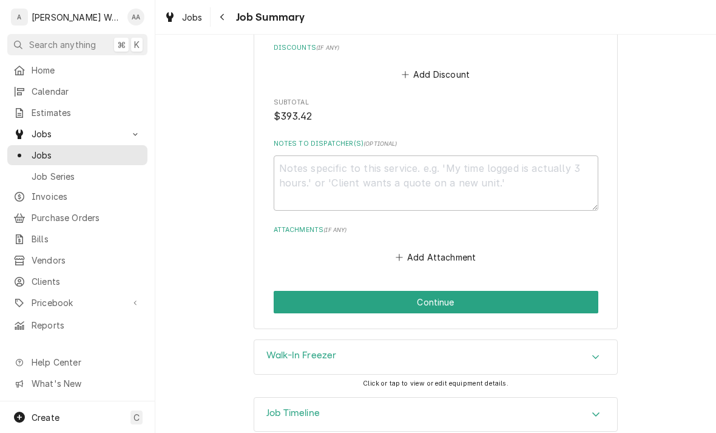
click at [43, 152] on span "Jobs" at bounding box center [87, 155] width 110 height 13
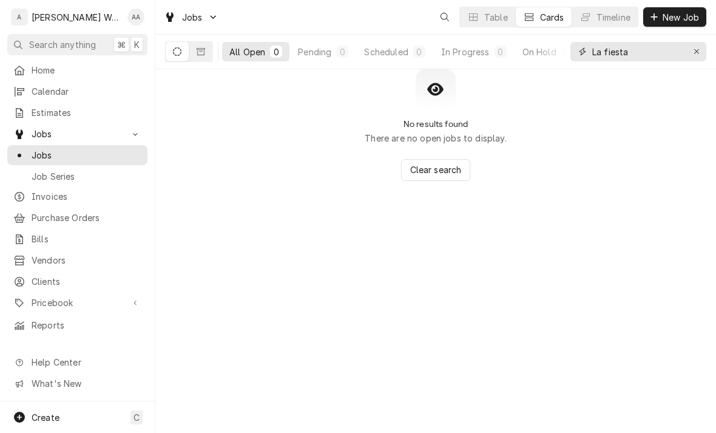
click at [692, 54] on div "Erase input" at bounding box center [697, 52] width 12 height 12
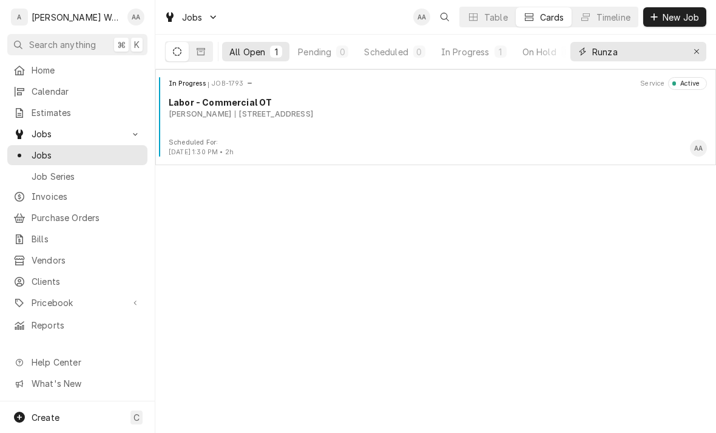
type input "Runza"
click at [200, 132] on div "In Progress JOB-1793 Service Active Labor - Commercial OT Runza - Scott 710 S L…" at bounding box center [435, 107] width 551 height 61
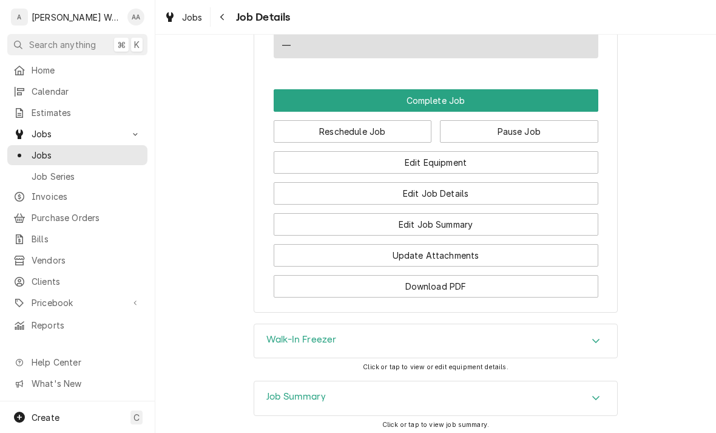
scroll to position [993, 0]
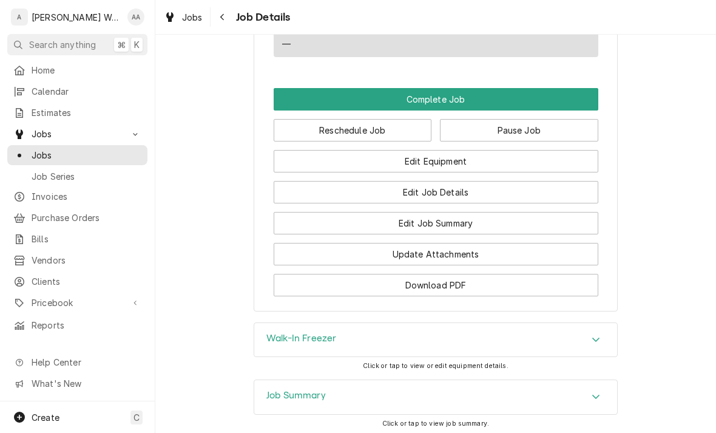
click at [561, 223] on button "Edit Job Summary" at bounding box center [436, 223] width 325 height 22
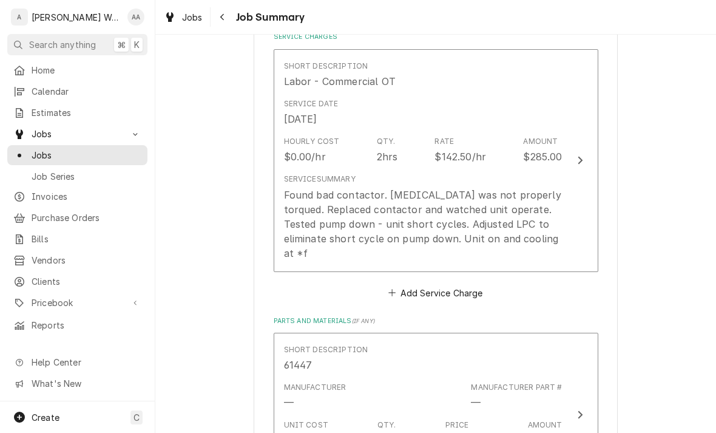
scroll to position [291, 0]
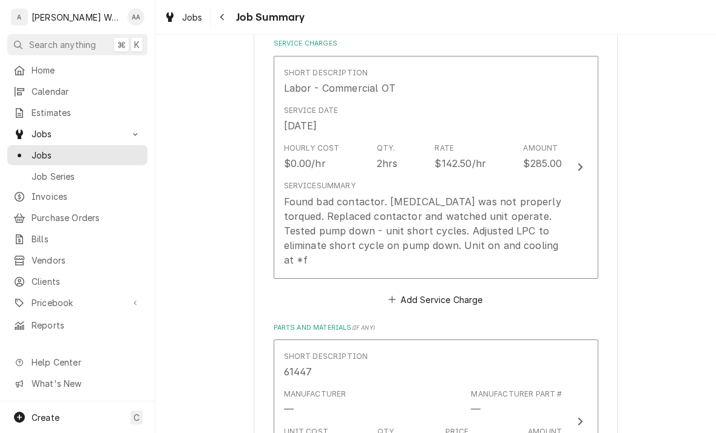
click at [311, 252] on div "Service Summary Found bad contactor. T3 was not properly torqued. Replaced cont…" at bounding box center [423, 223] width 279 height 96
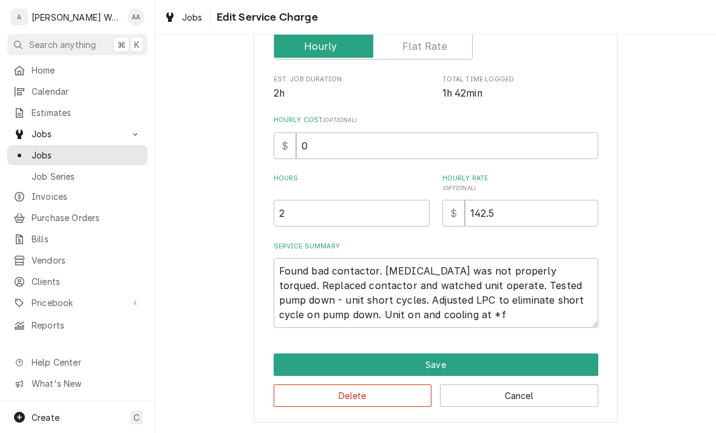
scroll to position [167, 0]
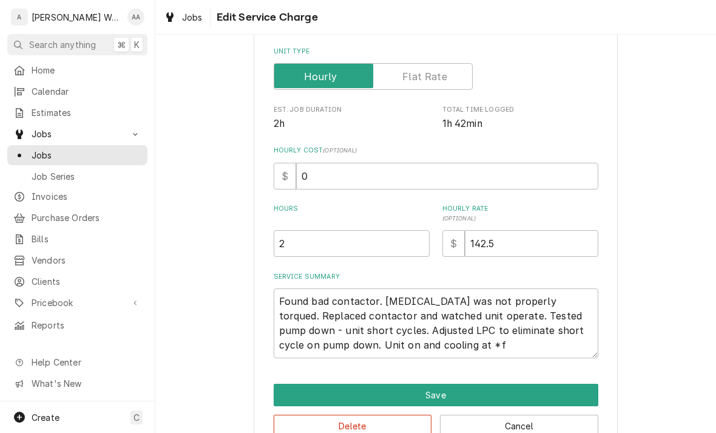
type textarea "x"
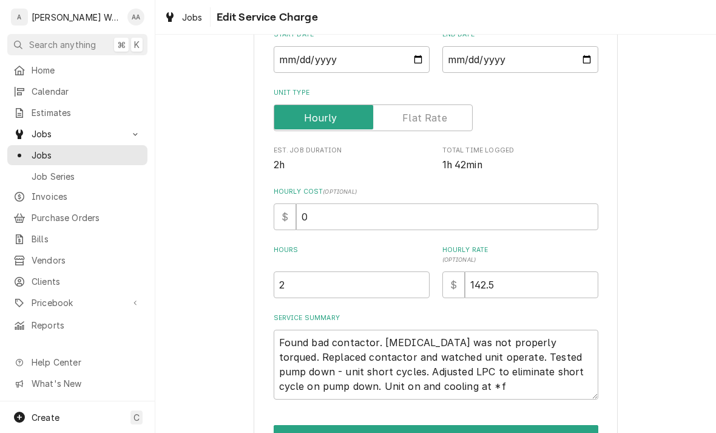
scroll to position [161, 0]
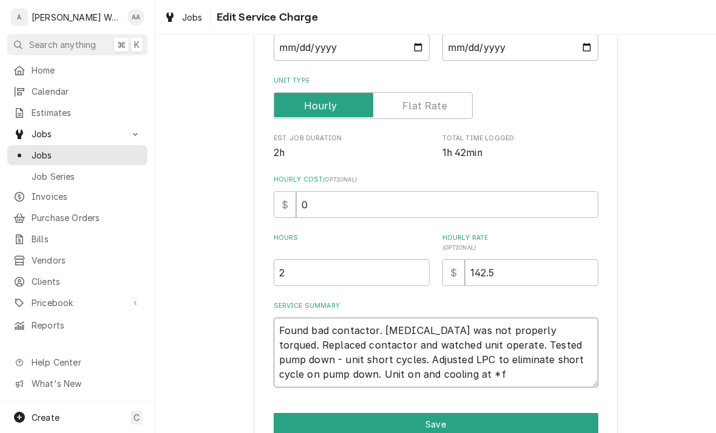
click at [382, 371] on textarea "Found bad contactor. T3 was not properly torqued. Replaced contactor and watche…" at bounding box center [436, 352] width 325 height 70
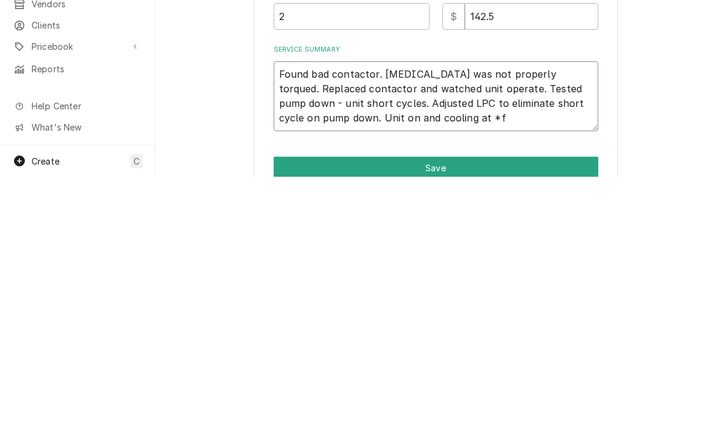
type textarea "Found bad contactor. T3 was not properly torqued. Replaced contactor and watche…"
type textarea "x"
type textarea "Found bad contactor. T3 was not properly torqued. Replaced contactor and watche…"
type textarea "x"
click at [425, 317] on textarea "Found bad contactor. T3 was not properly torqued. Replaced contactor and watche…" at bounding box center [436, 352] width 325 height 70
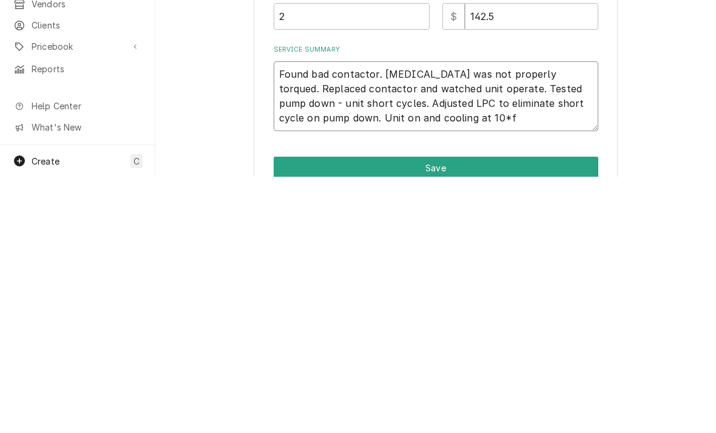
type textarea "Found bad contactor. T3 was not properly torqued. Replaced contactor and watche…"
type textarea "x"
type textarea "Found bad contactor. T3 was not properly torqued. Replaced contactor and watche…"
type textarea "x"
type textarea "Found bad contactor. T3 was not properly torqued. Replaced contactor and watche…"
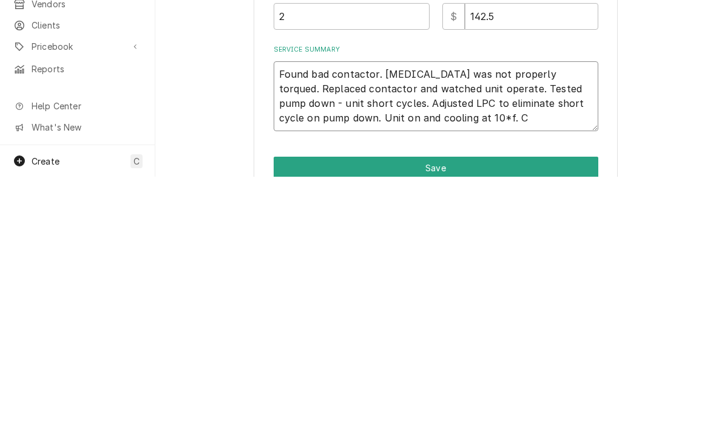
type textarea "x"
type textarea "Found bad contactor. T3 was not properly torqued. Replaced contactor and watche…"
type textarea "x"
type textarea "Found bad contactor. T3 was not properly torqued. Replaced contactor and watche…"
type textarea "x"
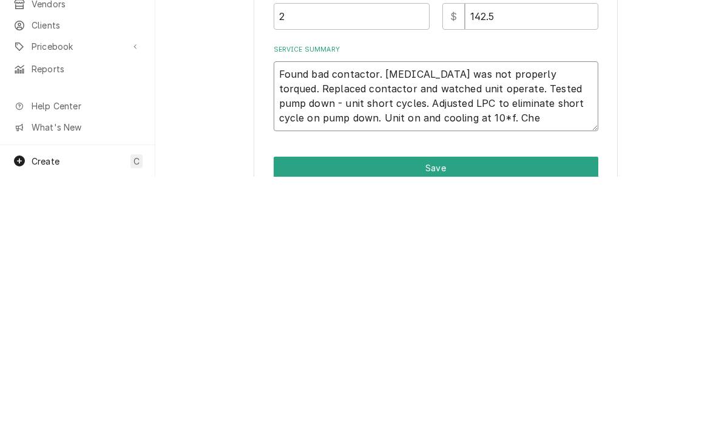
type textarea "Found bad contactor. T3 was not properly torqued. Replaced contactor and watche…"
type textarea "x"
type textarea "Found bad contactor. T3 was not properly torqued. Replaced contactor and watche…"
type textarea "x"
type textarea "Found bad contactor. T3 was not properly torqued. Replaced contactor and watche…"
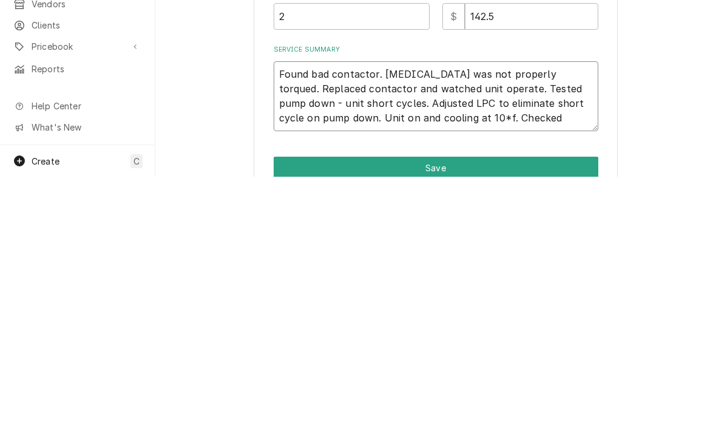
type textarea "x"
type textarea "Found bad contactor. T3 was not properly torqued. Replaced contactor and watche…"
type textarea "x"
type textarea "Found bad contactor. T3 was not properly torqued. Replaced contactor and watche…"
type textarea "x"
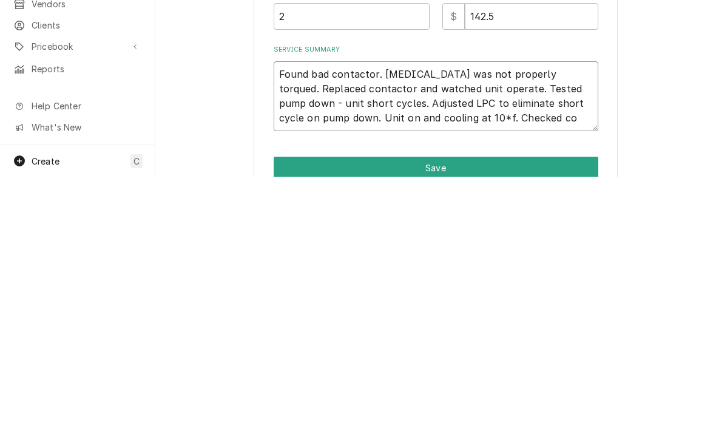
type textarea "Found bad contactor. T3 was not properly torqued. Replaced contactor and watche…"
type textarea "x"
type textarea "Found bad contactor. T3 was not properly torqued. Replaced contactor and watche…"
type textarea "x"
type textarea "Found bad contactor. T3 was not properly torqued. Replaced contactor and watche…"
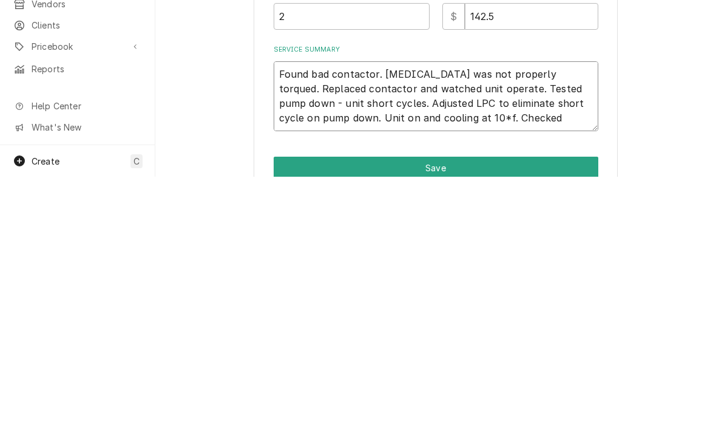
type textarea "x"
type textarea "Found bad contactor. T3 was not properly torqued. Replaced contactor and watche…"
type textarea "x"
type textarea "Found bad contactor. T3 was not properly torqued. Replaced contactor and watche…"
type textarea "x"
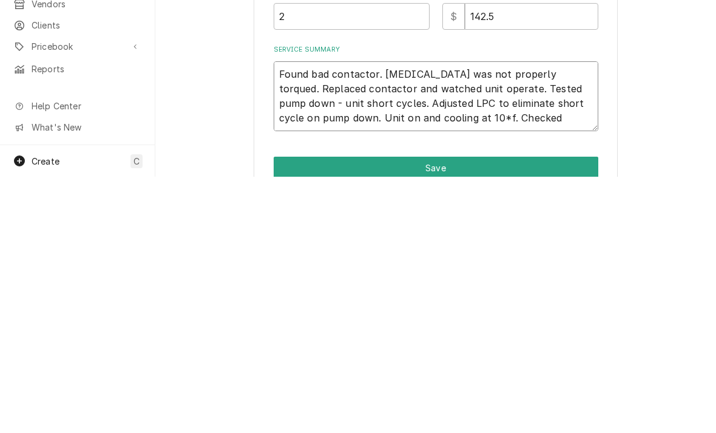
type textarea "Found bad contactor. T3 was not properly torqued. Replaced contactor and watche…"
type textarea "x"
type textarea "Found bad contactor. T3 was not properly torqued. Replaced contactor and watche…"
type textarea "x"
type textarea "Found bad contactor. T3 was not properly torqued. Replaced contactor and watche…"
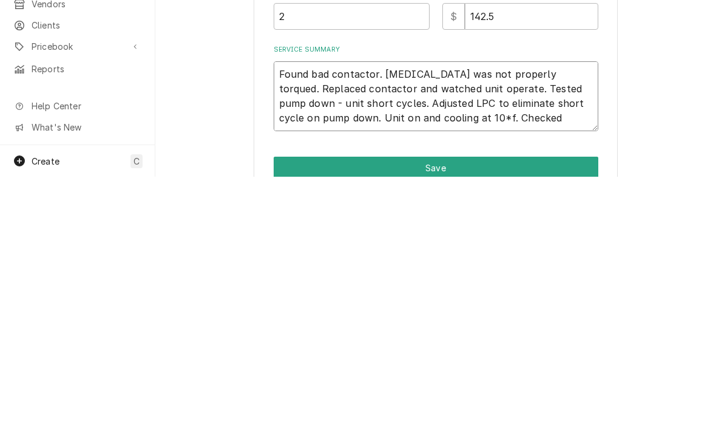
type textarea "x"
type textarea "Found bad contactor. T3 was not properly torqued. Replaced contactor and watche…"
type textarea "x"
type textarea "Found bad contactor. T3 was not properly torqued. Replaced contactor and watche…"
type textarea "x"
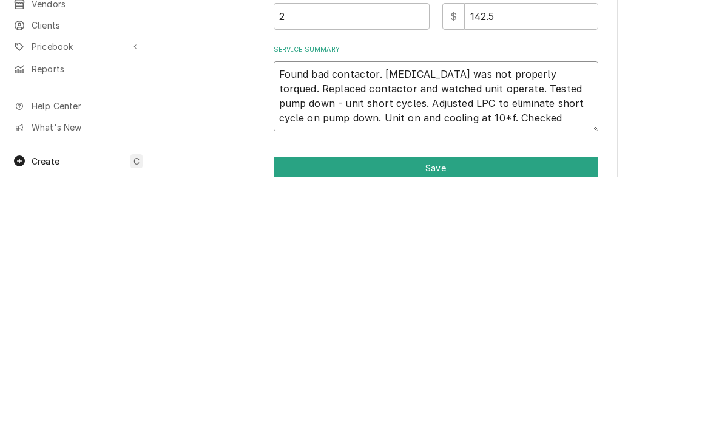
type textarea "Found bad contactor. T3 was not properly torqued. Replaced contactor and watche…"
type textarea "x"
type textarea "Found bad contactor. T3 was not properly torqued. Replaced contactor and watche…"
type textarea "x"
type textarea "Found bad contactor. T3 was not properly torqued. Replaced contactor and watche…"
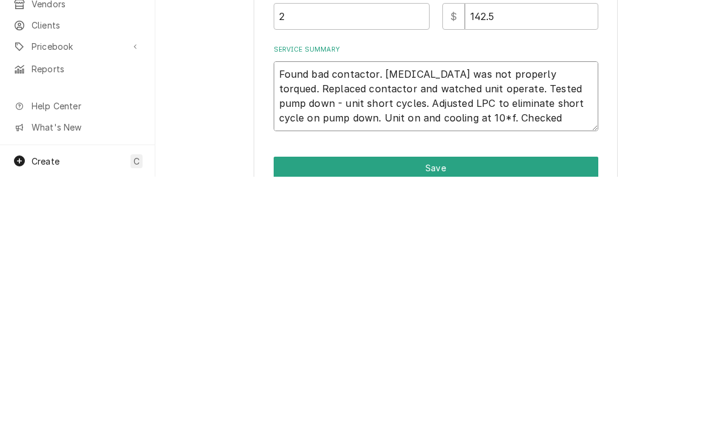
type textarea "x"
type textarea "Found bad contactor. T3 was not properly torqued. Replaced contactor and watche…"
type textarea "x"
type textarea "Found bad contactor. T3 was not properly torqued. Replaced contactor and watche…"
type textarea "x"
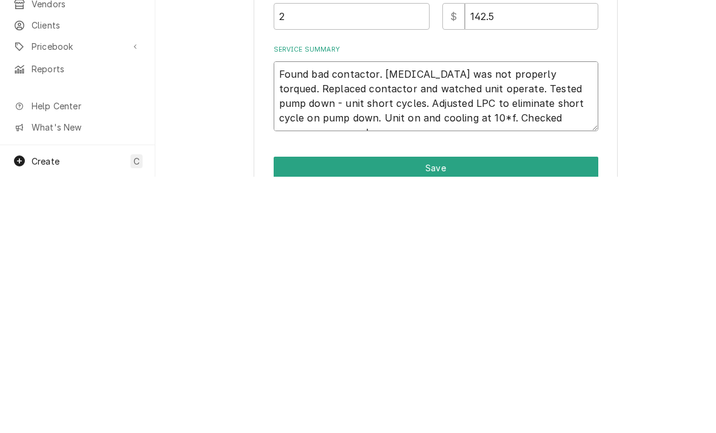
type textarea "Found bad contactor. T3 was not properly torqued. Replaced contactor and watche…"
type textarea "x"
type textarea "Found bad contactor. T3 was not properly torqued. Replaced contactor and watche…"
type textarea "x"
type textarea "Found bad contactor. T3 was not properly torqued. Replaced contactor and watche…"
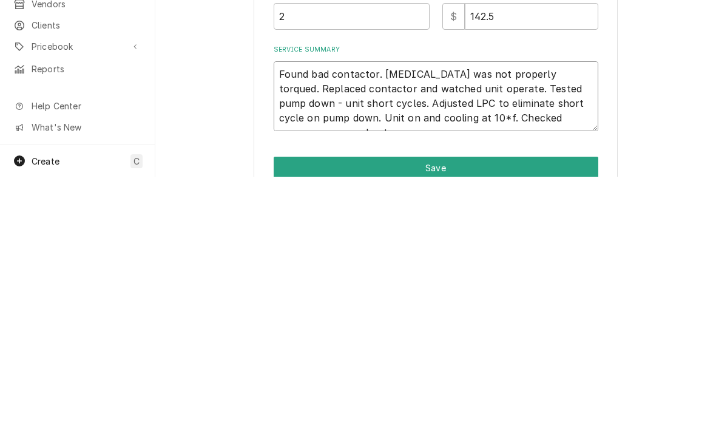
type textarea "x"
type textarea "Found bad contactor. T3 was not properly torqued. Replaced contactor and watche…"
type textarea "x"
type textarea "Found bad contactor. T3 was not properly torqued. Replaced contactor and watche…"
type textarea "x"
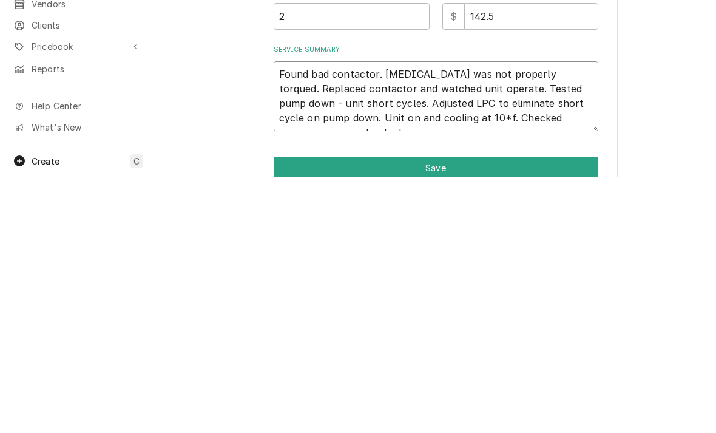
type textarea "Found bad contactor. T3 was not properly torqued. Replaced contactor and watche…"
type textarea "x"
type textarea "Found bad contactor. T3 was not properly torqued. Replaced contactor and watche…"
type textarea "x"
type textarea "Found bad contactor. T3 was not properly torqued. Replaced contactor and watche…"
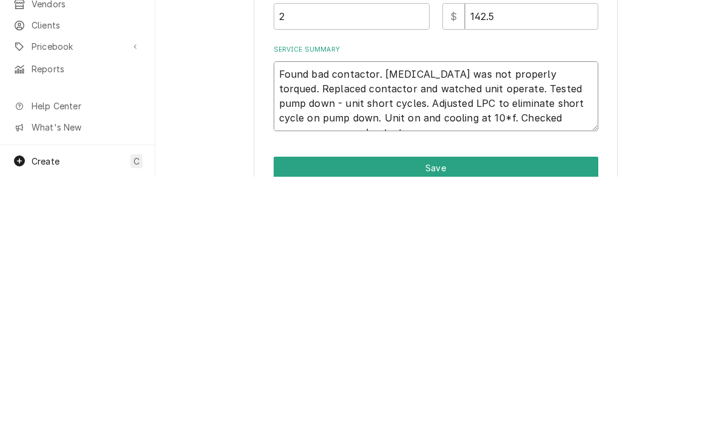
type textarea "x"
type textarea "Found bad contactor. T3 was not properly torqued. Replaced contactor and watche…"
type textarea "x"
type textarea "Found bad contactor. T3 was not properly torqued. Replaced contactor and watche…"
type textarea "x"
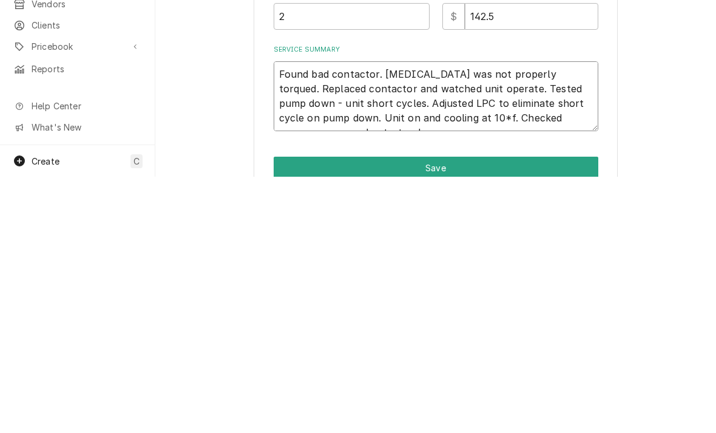
type textarea "Found bad contactor. T3 was not properly torqued. Replaced contactor and watche…"
type textarea "x"
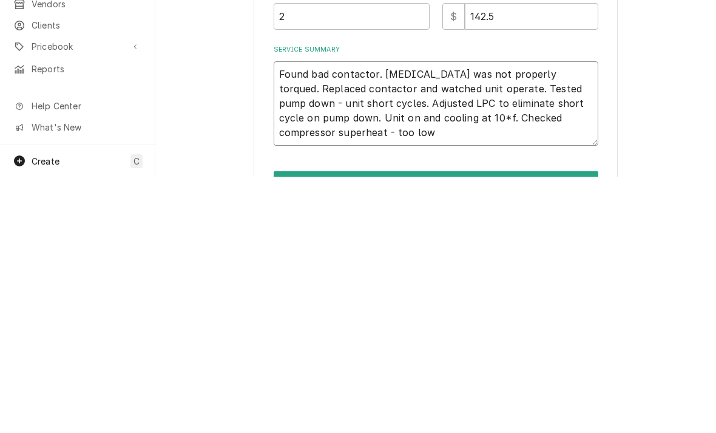
type textarea "Found bad contactor. T3 was not properly torqued. Replaced contactor and watche…"
type textarea "x"
type textarea "Found bad contactor. T3 was not properly torqued. Replaced contactor and watche…"
type textarea "x"
type textarea "Found bad contactor. T3 was not properly torqued. Replaced contactor and watche…"
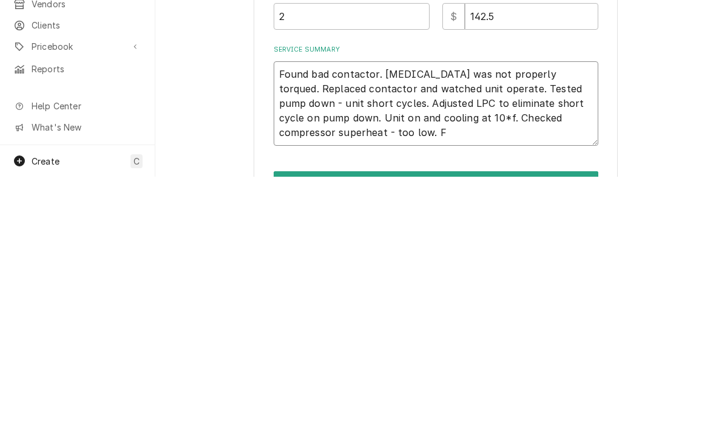
type textarea "x"
type textarea "Found bad contactor. T3 was not properly torqued. Replaced contactor and watche…"
type textarea "x"
type textarea "Found bad contactor. T3 was not properly torqued. Replaced contactor and watche…"
type textarea "x"
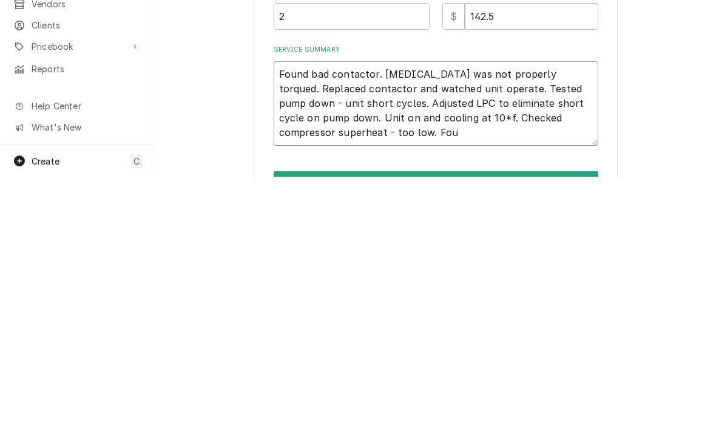
type textarea "Found bad contactor. T3 was not properly torqued. Replaced contactor and watche…"
type textarea "x"
type textarea "Found bad contactor. T3 was not properly torqued. Replaced contactor and watche…"
type textarea "x"
type textarea "Found bad contactor. T3 was not properly torqued. Replaced contactor and watche…"
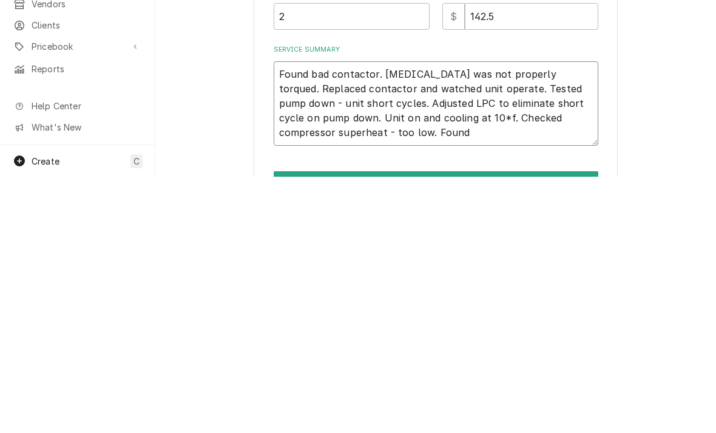
type textarea "x"
type textarea "Found bad contactor. T3 was not properly torqued. Replaced contactor and watche…"
type textarea "x"
type textarea "Found bad contactor. T3 was not properly torqued. Replaced contactor and watche…"
type textarea "x"
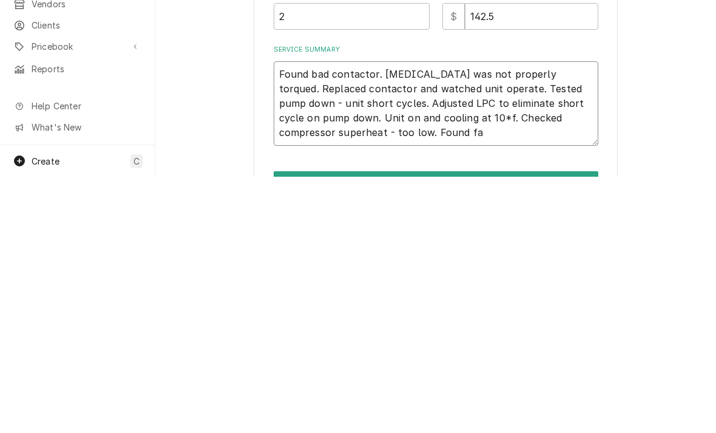
type textarea "Found bad contactor. T3 was not properly torqued. Replaced contactor and watche…"
type textarea "x"
type textarea "Found bad contactor. T3 was not properly torqued. Replaced contactor and watche…"
type textarea "x"
type textarea "Found bad contactor. T3 was not properly torqued. Replaced contactor and watche…"
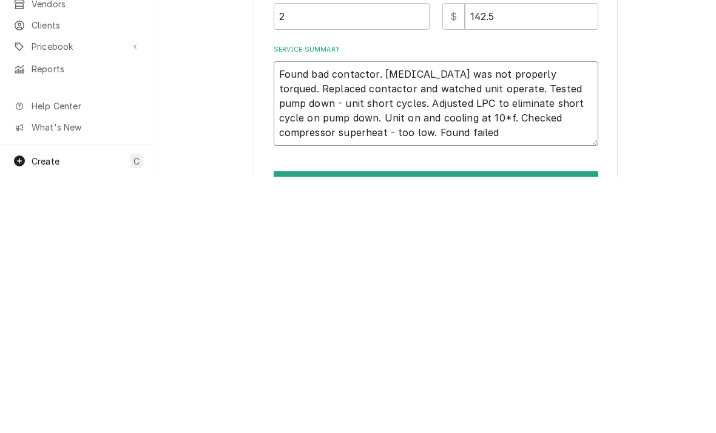
type textarea "x"
type textarea "Found bad contactor. T3 was not properly torqued. Replaced contactor and watche…"
type textarea "x"
type textarea "Found bad contactor. T3 was not properly torqued. Replaced contactor and watche…"
type textarea "x"
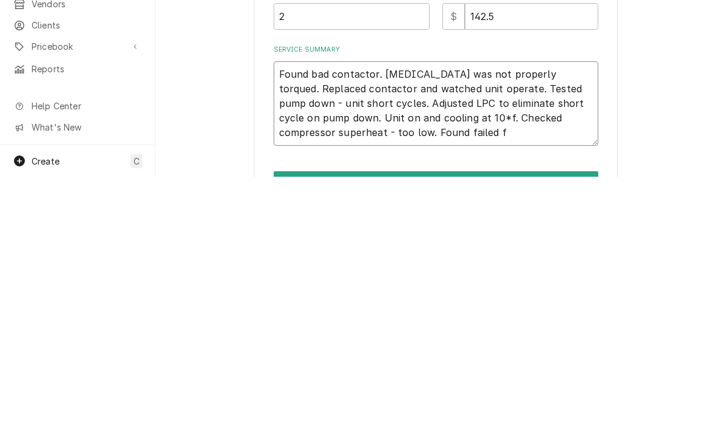
type textarea "Found bad contactor. T3 was not properly torqued. Replaced contactor and watche…"
type textarea "x"
type textarea "Found bad contactor. T3 was not properly torqued. Replaced contactor and watche…"
type textarea "x"
type textarea "Found bad contactor. T3 was not properly torqued. Replaced contactor and watche…"
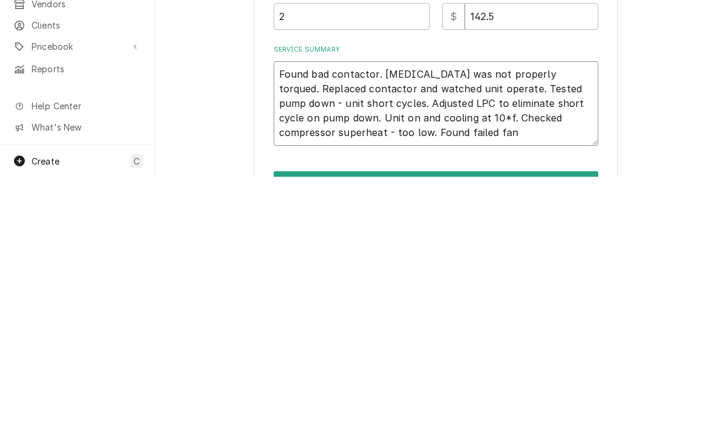
type textarea "x"
type textarea "Found bad contactor. T3 was not properly torqued. Replaced contactor and watche…"
type textarea "x"
type textarea "Found bad contactor. T3 was not properly torqued. Replaced contactor and watche…"
type textarea "x"
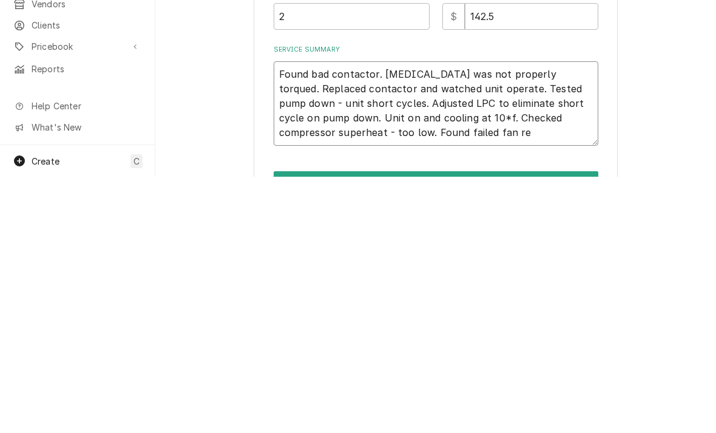
type textarea "Found bad contactor. T3 was not properly torqued. Replaced contactor and watche…"
type textarea "x"
type textarea "Found bad contactor. T3 was not properly torqued. Replaced contactor and watche…"
type textarea "x"
type textarea "Found bad contactor. T3 was not properly torqued. Replaced contactor and watche…"
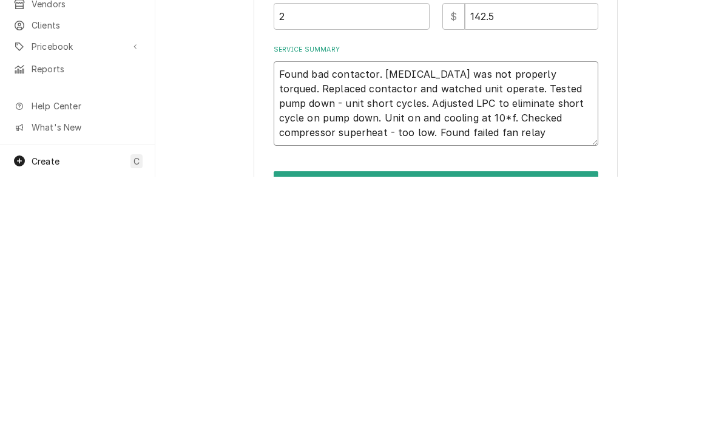
type textarea "x"
type textarea "Found bad contactor. T3 was not properly torqued. Replaced contactor and watche…"
type textarea "x"
type textarea "Found bad contactor. T3 was not properly torqued. Replaced contactor and watche…"
type textarea "x"
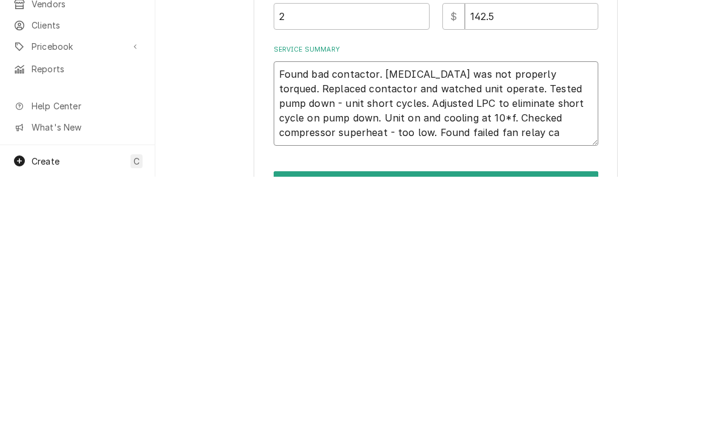
type textarea "Found bad contactor. T3 was not properly torqued. Replaced contactor and watche…"
type textarea "x"
type textarea "Found bad contactor. T3 was not properly torqued. Replaced contactor and watche…"
type textarea "x"
type textarea "Found bad contactor. T3 was not properly torqued. Replaced contactor and watche…"
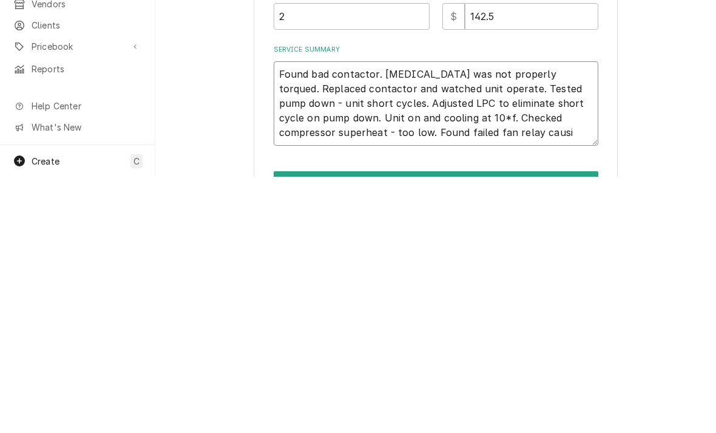
type textarea "x"
type textarea "Found bad contactor. T3 was not properly torqued. Replaced contactor and watche…"
type textarea "x"
type textarea "Found bad contactor. T3 was not properly torqued. Replaced contactor and watche…"
type textarea "x"
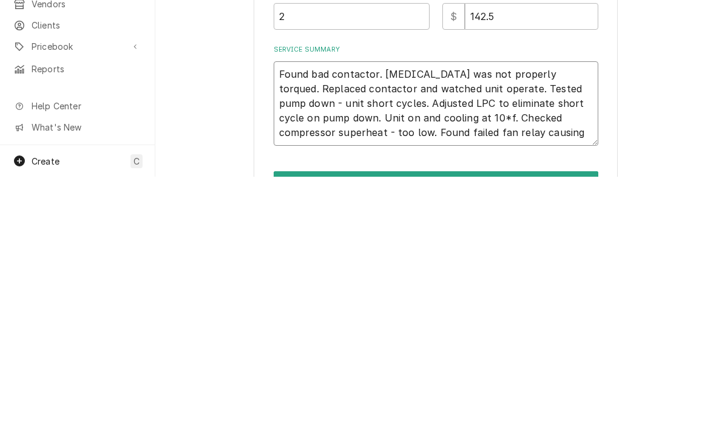
type textarea "Found bad contactor. T3 was not properly torqued. Replaced contactor and watche…"
type textarea "x"
type textarea "Found bad contactor. T3 was not properly torqued. Replaced contactor and watche…"
type textarea "x"
type textarea "Found bad contactor. T3 was not properly torqued. Replaced contactor and watche…"
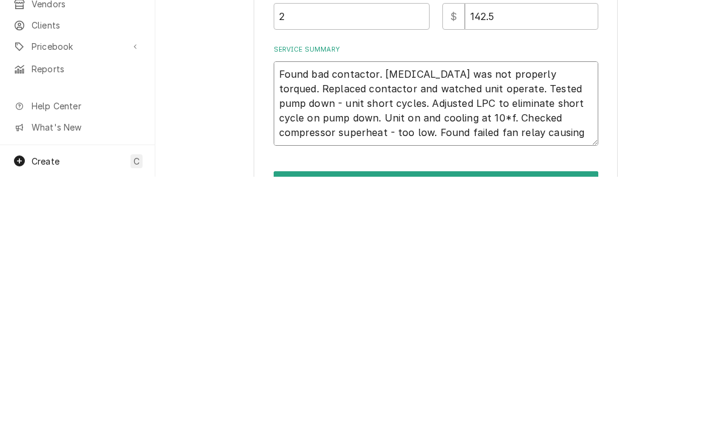
type textarea "x"
type textarea "Found bad contactor. T3 was not properly torqued. Replaced contactor and watche…"
type textarea "x"
type textarea "Found bad contactor. T3 was not properly torqued. Replaced contactor and watche…"
type textarea "x"
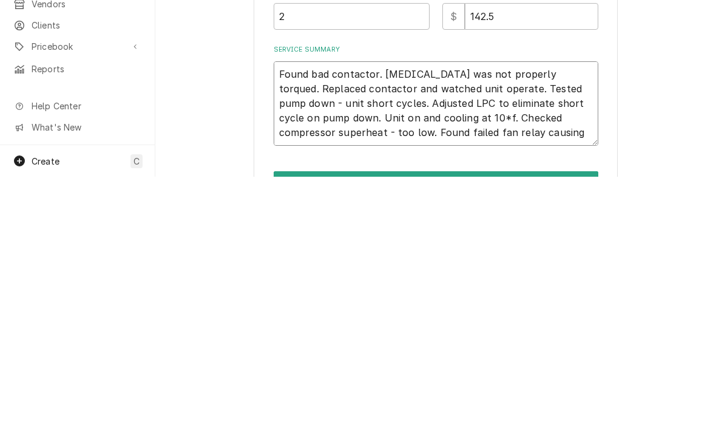
type textarea "Found bad contactor. T3 was not properly torqued. Replaced contactor and watche…"
type textarea "x"
type textarea "Found bad contactor. T3 was not properly torqued. Replaced contactor and watche…"
type textarea "x"
type textarea "Found bad contactor. T3 was not properly torqued. Replaced contactor and watche…"
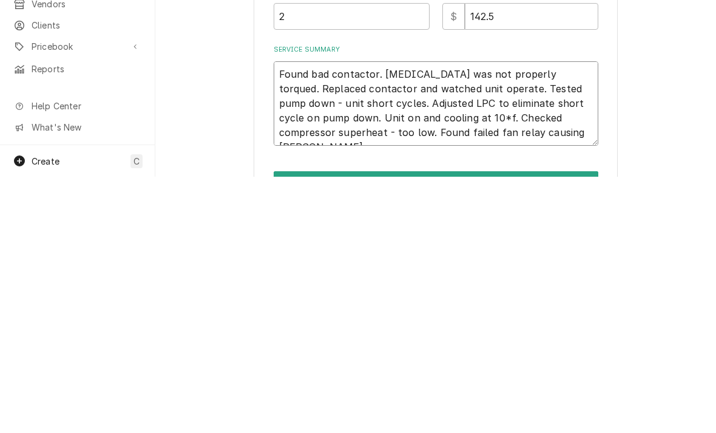
type textarea "x"
type textarea "Found bad contactor. T3 was not properly torqued. Replaced contactor and watche…"
type textarea "x"
type textarea "Found bad contactor. T3 was not properly torqued. Replaced contactor and watche…"
type textarea "x"
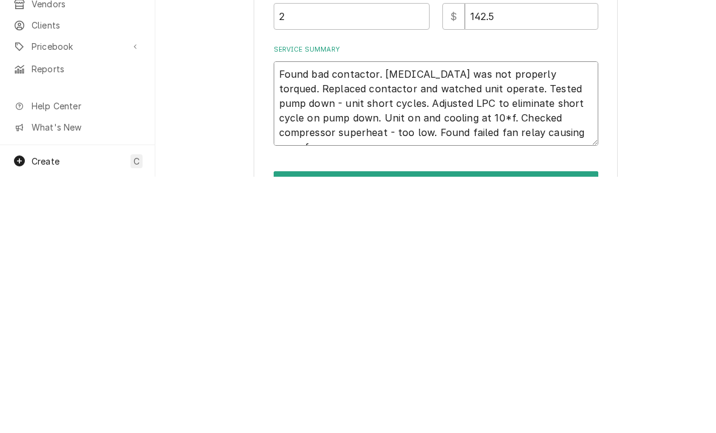
type textarea "Found bad contactor. T3 was not properly torqued. Replaced contactor and watche…"
type textarea "x"
type textarea "Found bad contactor. T3 was not properly torqued. Replaced contactor and watche…"
type textarea "x"
type textarea "Found bad contactor. T3 was not properly torqued. Replaced contactor and watche…"
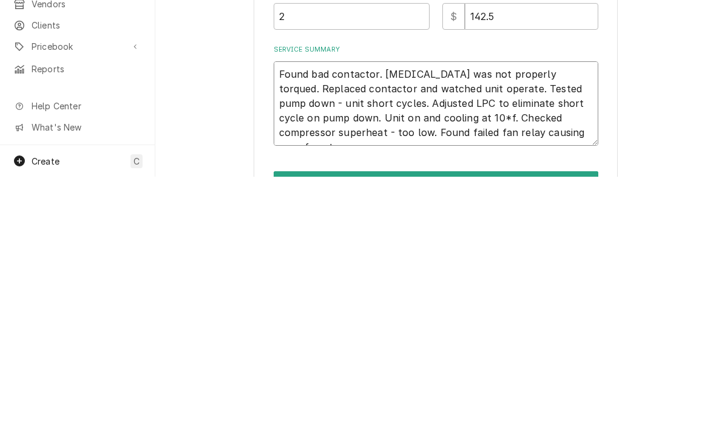
type textarea "x"
type textarea "Found bad contactor. T3 was not properly torqued. Replaced contactor and watche…"
type textarea "x"
type textarea "Found bad contactor. T3 was not properly torqued. Replaced contactor and watche…"
type textarea "x"
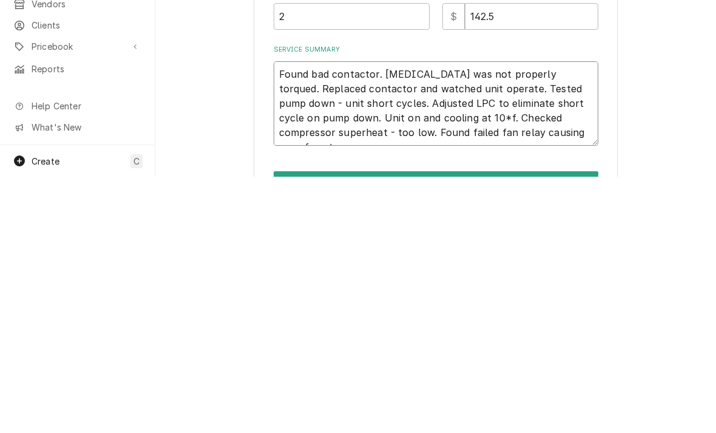
type textarea "Found bad contactor. T3 was not properly torqued. Replaced contactor and watche…"
type textarea "x"
type textarea "Found bad contactor. T3 was not properly torqued. Replaced contactor and watche…"
type textarea "x"
type textarea "Found bad contactor. T3 was not properly torqued. Replaced contactor and watche…"
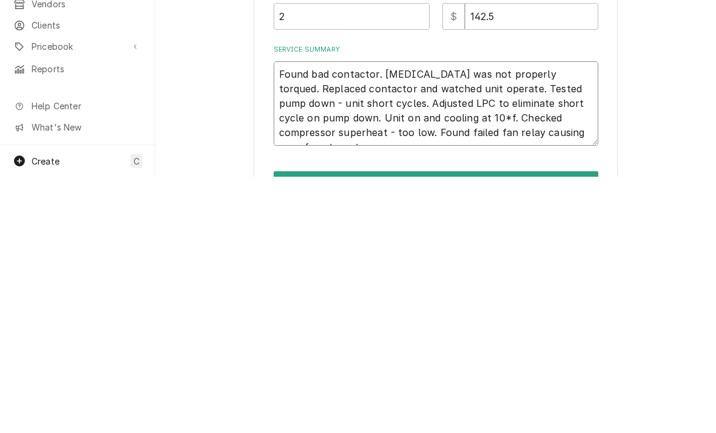
type textarea "x"
type textarea "Found bad contactor. T3 was not properly torqued. Replaced contactor and watche…"
type textarea "x"
type textarea "Found bad contactor. T3 was not properly torqued. Replaced contactor and watche…"
type textarea "x"
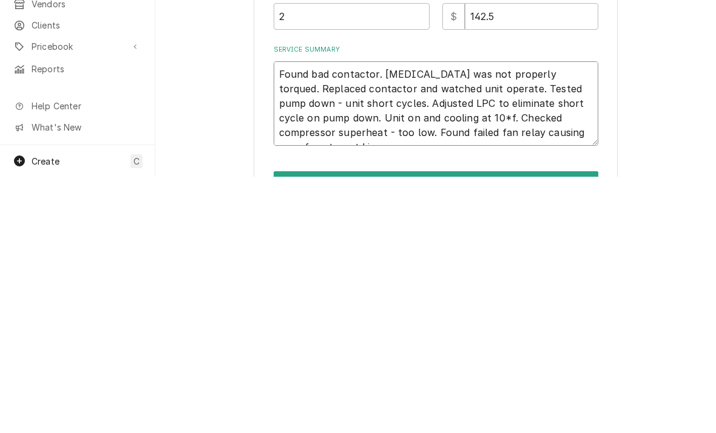
type textarea "Found bad contactor. T3 was not properly torqued. Replaced contactor and watche…"
type textarea "x"
type textarea "Found bad contactor. T3 was not properly torqued. Replaced contactor and watche…"
type textarea "x"
type textarea "Found bad contactor. T3 was not properly torqued. Replaced contactor and watche…"
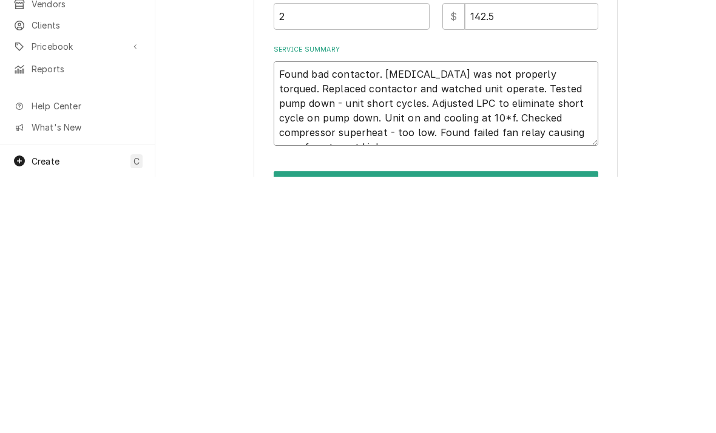
type textarea "x"
type textarea "Found bad contactor. T3 was not properly torqued. Replaced contactor and watche…"
type textarea "x"
type textarea "Found bad contactor. T3 was not properly torqued. Replaced contactor and watche…"
type textarea "x"
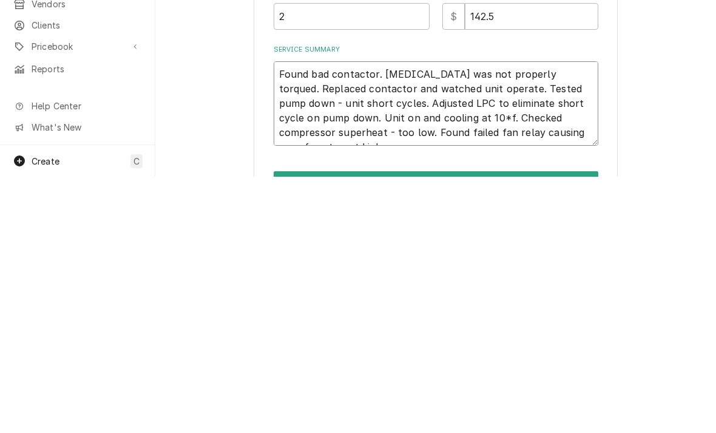
type textarea "Found bad contactor. T3 was not properly torqued. Replaced contactor and watche…"
type textarea "x"
type textarea "Found bad contactor. T3 was not properly torqued. Replaced contactor and watche…"
type textarea "x"
type textarea "Found bad contactor. T3 was not properly torqued. Replaced contactor and watche…"
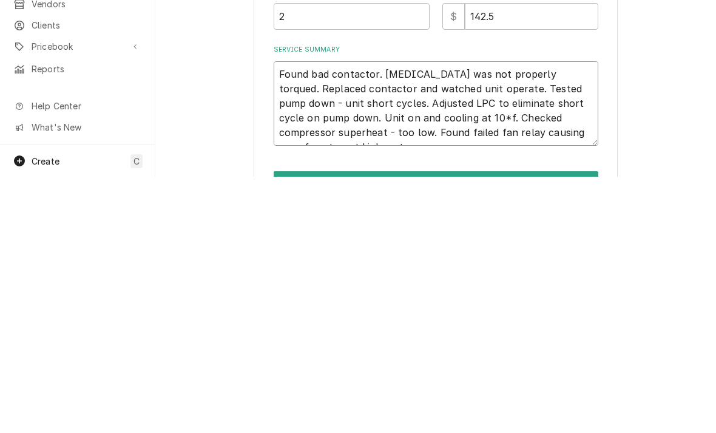
type textarea "x"
type textarea "Found bad contactor. T3 was not properly torqued. Replaced contactor and watche…"
type textarea "x"
type textarea "Found bad contactor. T3 was not properly torqued. Replaced contactor and watche…"
type textarea "x"
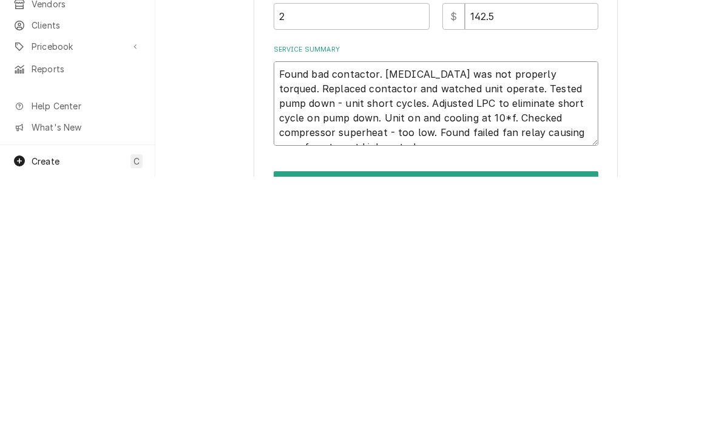
type textarea "Found bad contactor. T3 was not properly torqued. Replaced contactor and watche…"
type textarea "x"
type textarea "Found bad contactor. T3 was not properly torqued. Replaced contactor and watche…"
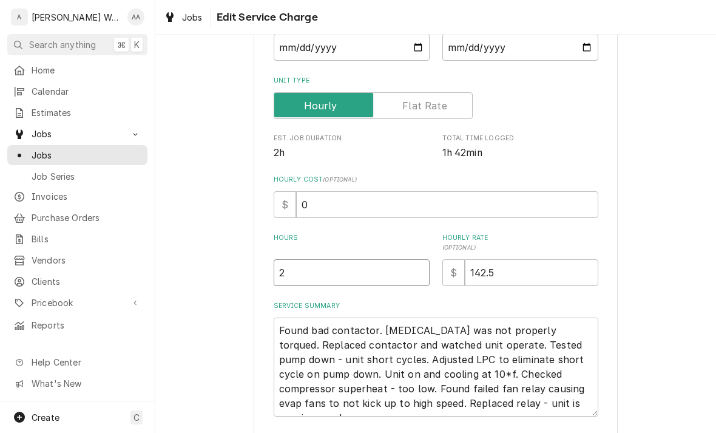
click at [312, 274] on input "2" at bounding box center [352, 272] width 156 height 27
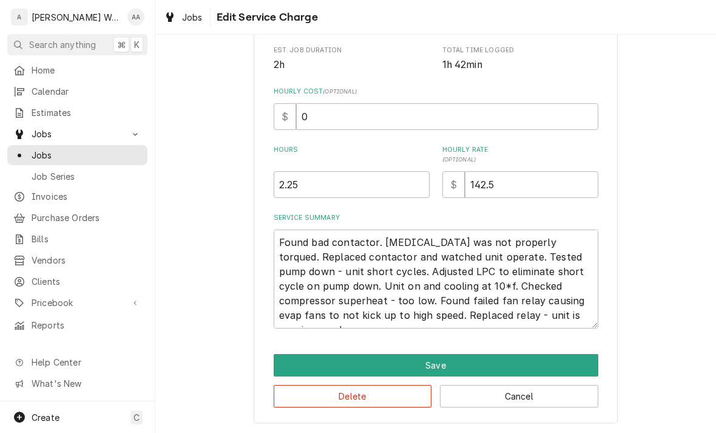
click at [294, 361] on button "Save" at bounding box center [436, 365] width 325 height 22
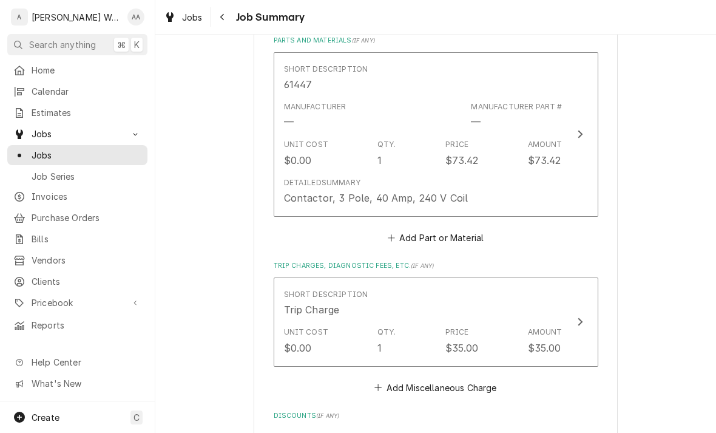
scroll to position [601, 0]
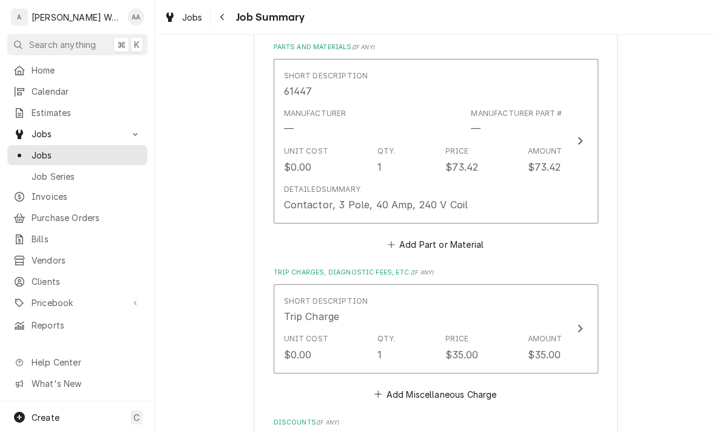
click at [416, 238] on button "Add Part or Material" at bounding box center [435, 243] width 100 height 17
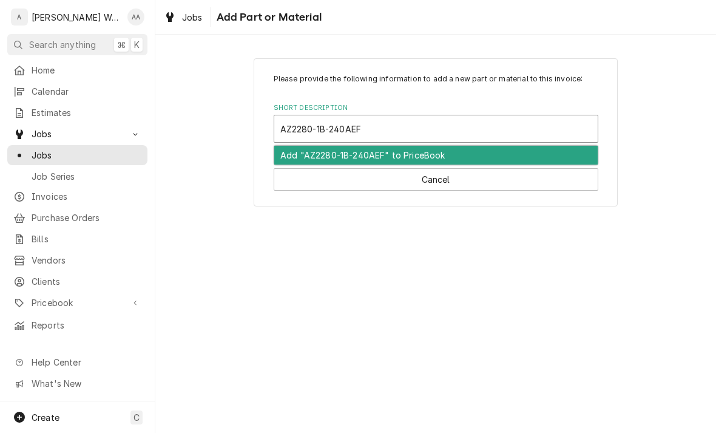
click at [296, 154] on div "Add "AZ2280-1B-240AEF" to PriceBook" at bounding box center [435, 155] width 323 height 19
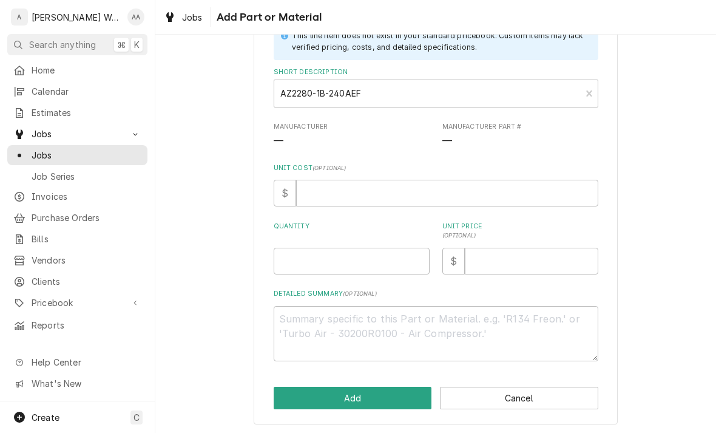
scroll to position [87, 0]
click at [299, 271] on input "Quantity" at bounding box center [352, 261] width 156 height 27
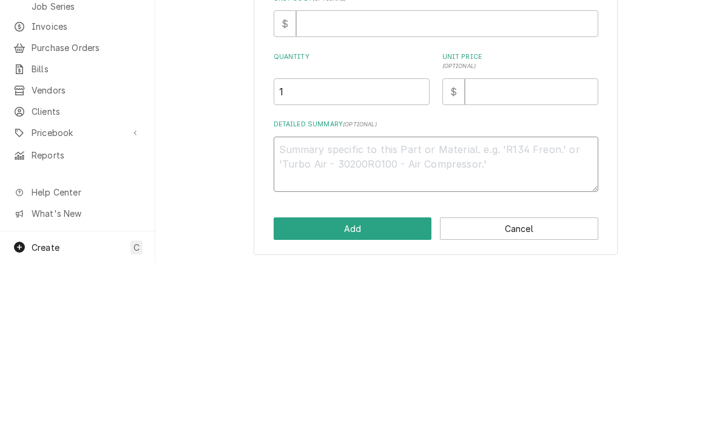
click at [291, 306] on textarea "Detailed Summary ( optional )" at bounding box center [436, 333] width 325 height 55
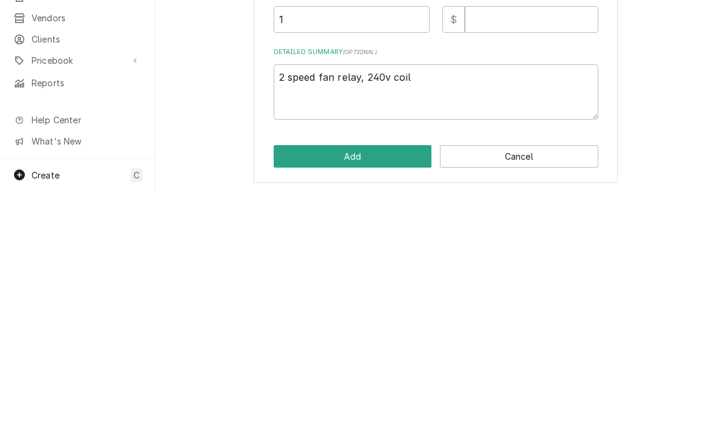
click at [298, 387] on button "Add" at bounding box center [353, 398] width 158 height 22
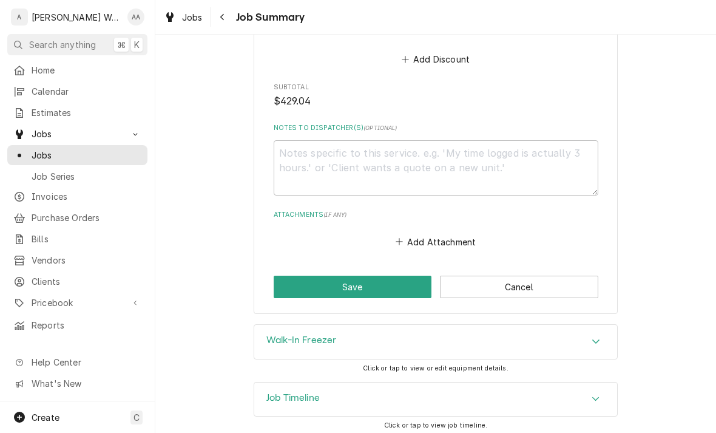
scroll to position [1240, 0]
click at [305, 281] on button "Save" at bounding box center [353, 286] width 158 height 22
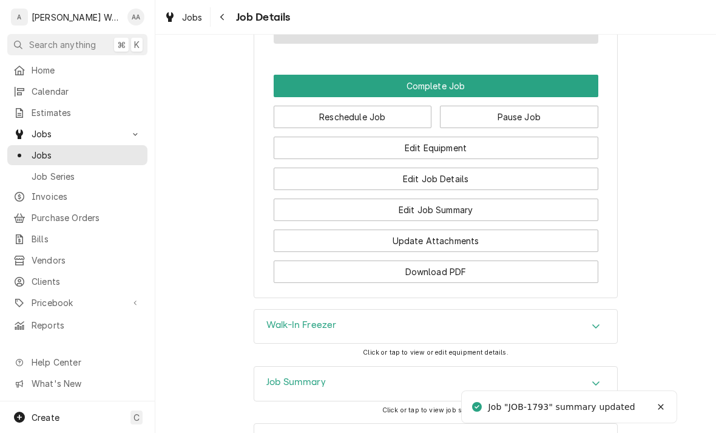
scroll to position [998, 0]
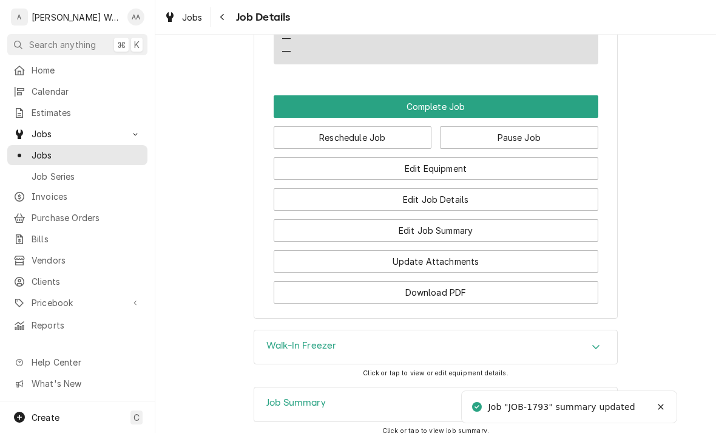
click at [557, 109] on button "Complete Job" at bounding box center [436, 106] width 325 height 22
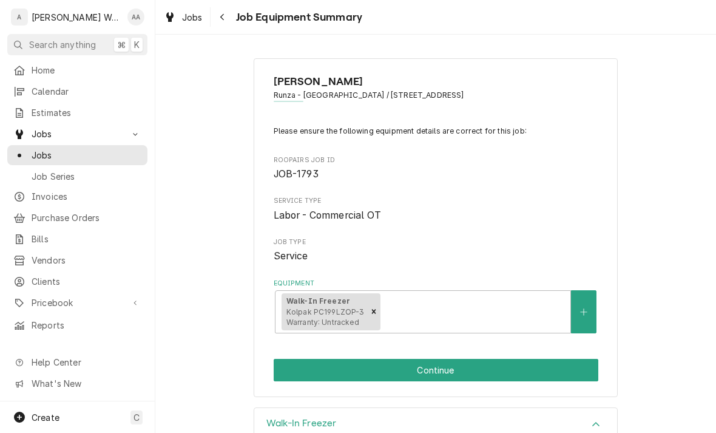
click at [542, 376] on button "Continue" at bounding box center [436, 370] width 325 height 22
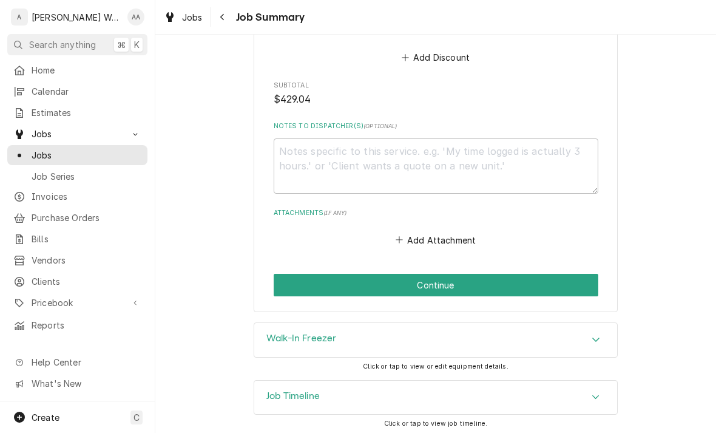
scroll to position [1240, 0]
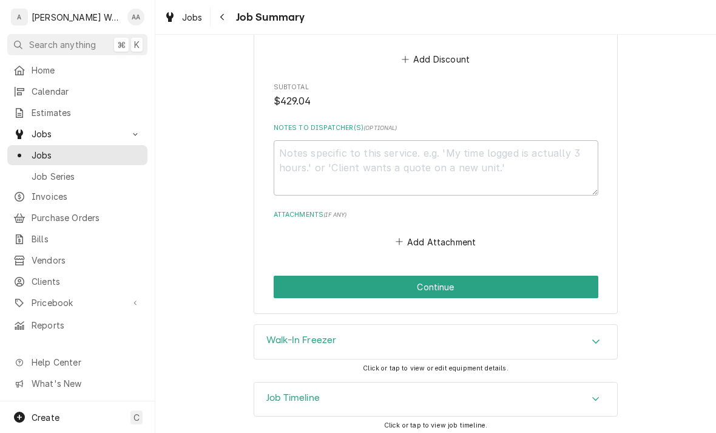
click at [562, 283] on button "Continue" at bounding box center [436, 286] width 325 height 22
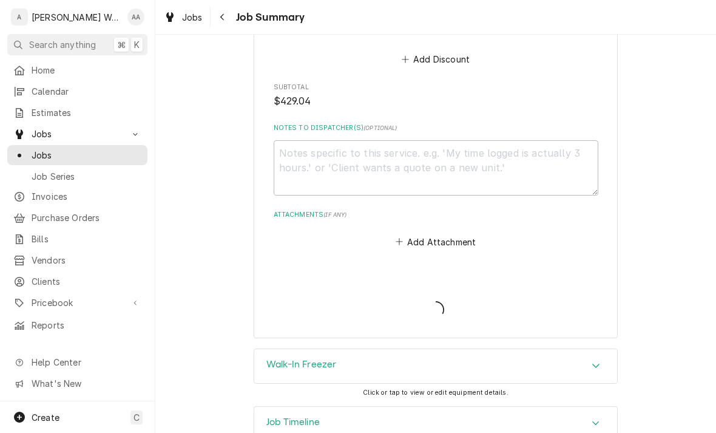
type textarea "x"
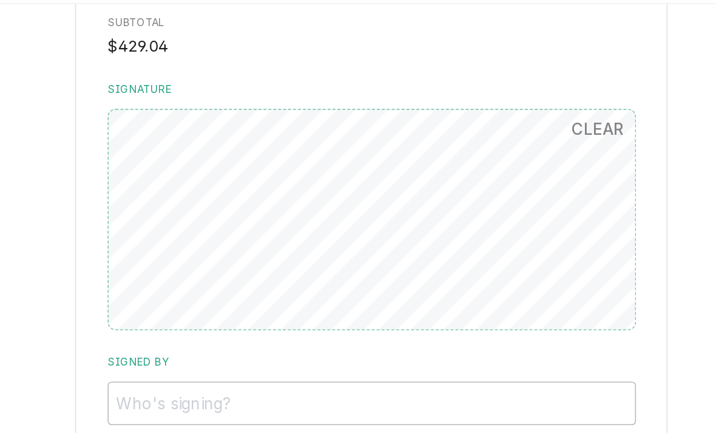
scroll to position [1050, 0]
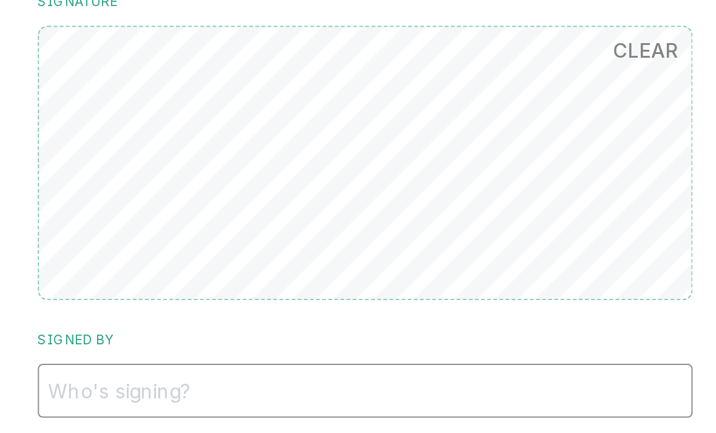
click at [274, 266] on input "Signed By" at bounding box center [436, 279] width 325 height 27
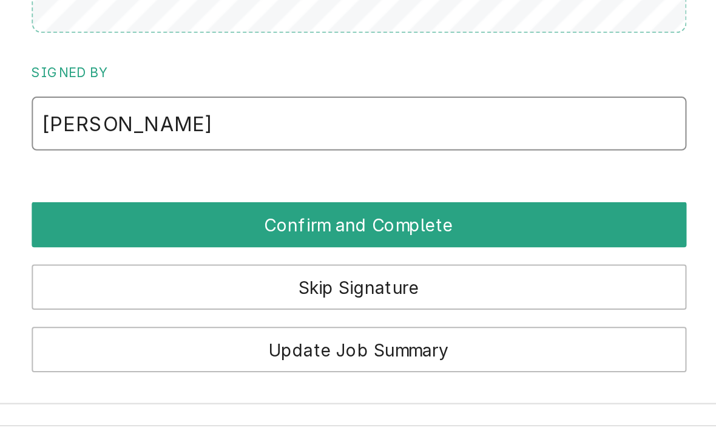
type input "Wayne"
click at [274, 318] on button "Confirm and Complete" at bounding box center [436, 329] width 325 height 22
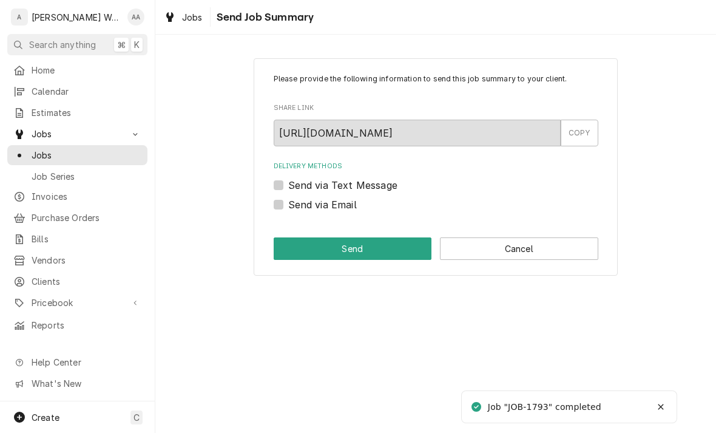
click at [480, 252] on button "Cancel" at bounding box center [519, 248] width 158 height 22
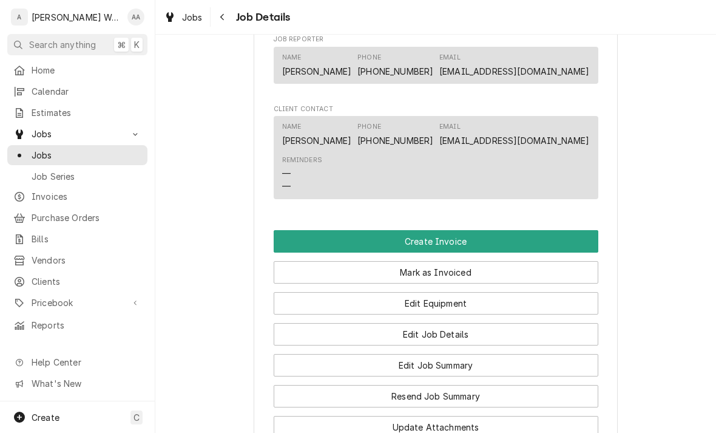
scroll to position [717, 0]
click at [291, 238] on button "Create Invoice" at bounding box center [436, 240] width 325 height 22
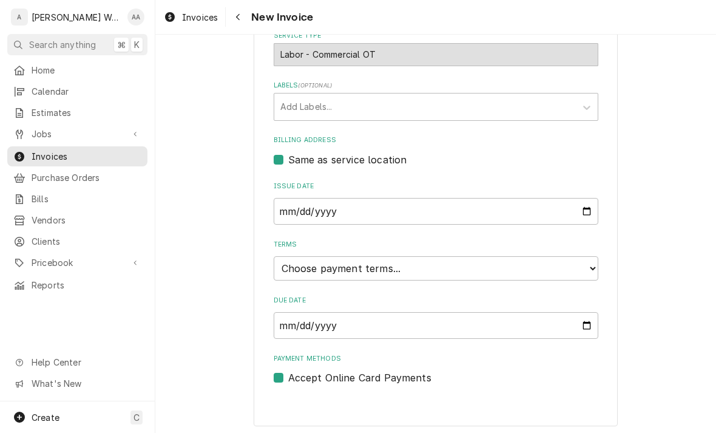
scroll to position [343, 0]
click at [292, 267] on select "Choose payment terms... Same Day Net 7 Net 14 Net 21 Net 30 Net 45 Net 60 Net 90" at bounding box center [436, 269] width 325 height 24
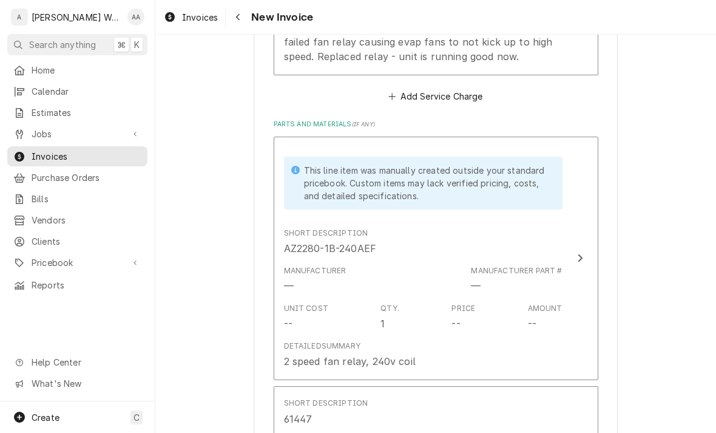
scroll to position [1019, 0]
